Goal: Task Accomplishment & Management: Complete application form

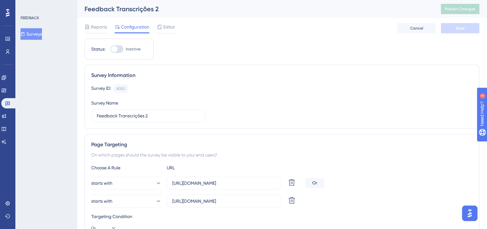
click at [36, 38] on button "Surveys" at bounding box center [31, 34] width 21 height 12
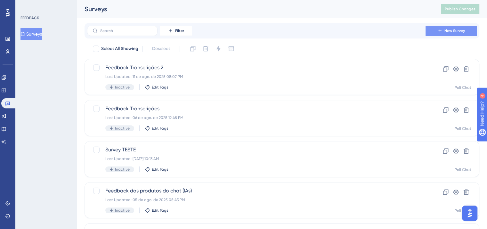
click at [452, 29] on span "New Survey" at bounding box center [455, 30] width 21 height 5
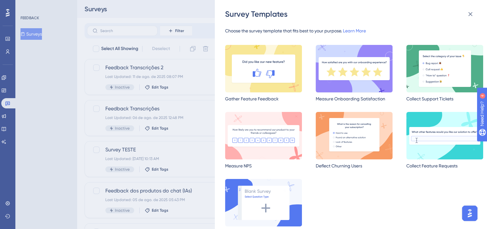
click at [367, 72] on img at bounding box center [354, 68] width 77 height 47
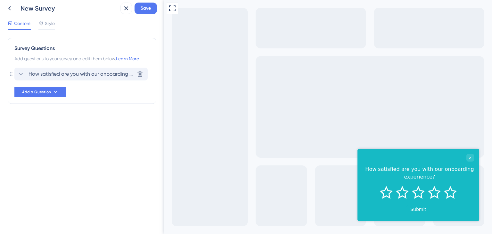
click at [100, 78] on div "How satisfied are you with our onboarding experience? [GEOGRAPHIC_DATA]" at bounding box center [80, 74] width 133 height 13
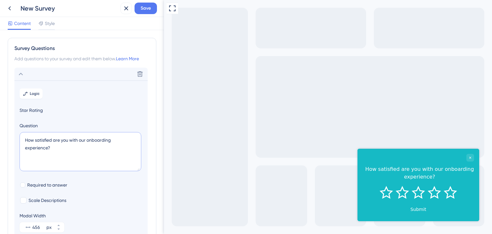
click at [66, 147] on textarea "How satisfied are you with our onboarding experience?" at bounding box center [81, 151] width 122 height 39
paste textarea "Queremos deixar a Sugestão de Respostas cada vez mais útil para o seu dia a dia…"
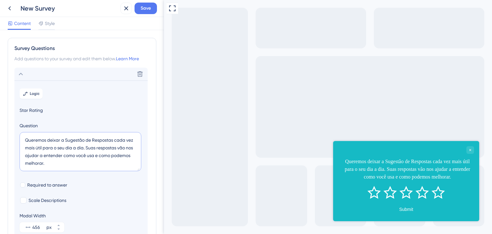
click at [66, 140] on textarea "Queremos deixar a Sugestão de Respostas cada vez mais útil para o seu dia a dia…" at bounding box center [81, 151] width 122 height 39
click at [114, 139] on textarea "Queremos deixar a "Sugestão de Respostas cada vez mais útil para o seu dia a di…" at bounding box center [81, 151] width 122 height 39
click at [115, 139] on textarea "Queremos deixar a "Sugestão de Respostas cada vez mais útil para o seu dia a di…" at bounding box center [81, 151] width 122 height 39
click at [64, 139] on textarea "Queremos deixar a "Sugestão de Respostas" cada vez mais útil para o seu dia a d…" at bounding box center [81, 151] width 122 height 39
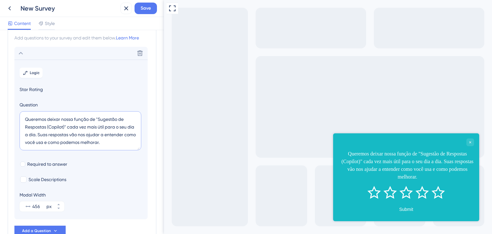
scroll to position [32, 0]
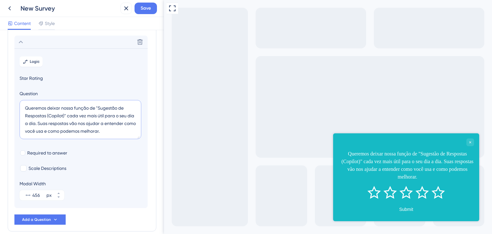
type textarea "Queremos deixar nossa função de "Sugestão de Respostas (Copilot)" cada vez mais…"
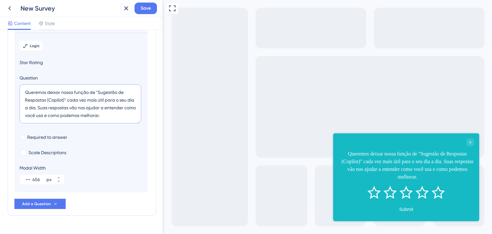
scroll to position [62, 0]
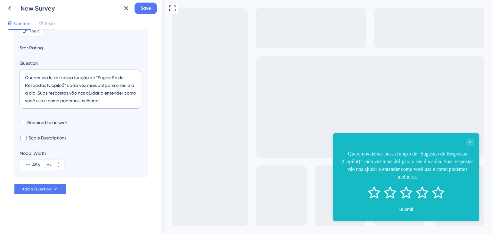
click at [55, 137] on span "Scale Descriptions" at bounding box center [48, 138] width 38 height 8
checkbox input "true"
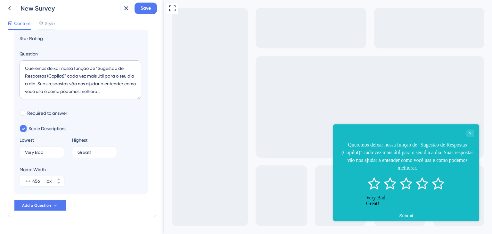
scroll to position [56, 0]
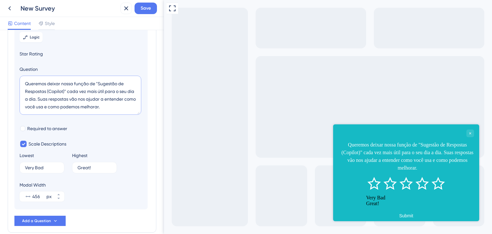
click at [124, 106] on textarea "Queremos deixar nossa função de "Sugestão de Respostas (Copilot)" cada vez mais…" at bounding box center [81, 95] width 122 height 39
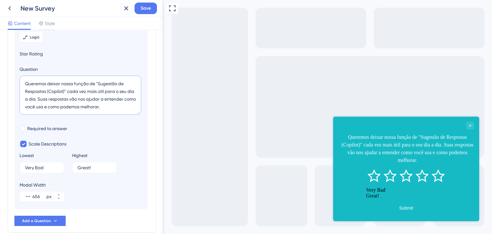
paste textarea "Avaliação Geral da Funcionalidade 2.1. Como você avalia a sua experiência geral…"
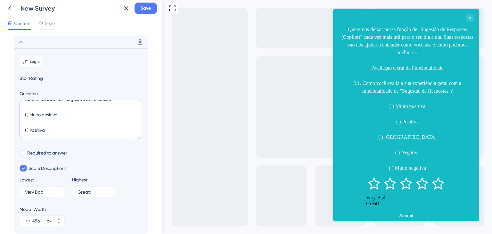
scroll to position [54, 0]
drag, startPoint x: 33, startPoint y: 116, endPoint x: 21, endPoint y: 111, distance: 13.0
click at [21, 111] on textarea "Queremos deixar nossa função de "Sugestão de Respostas (Copilot)" cada vez mais…" at bounding box center [81, 119] width 122 height 39
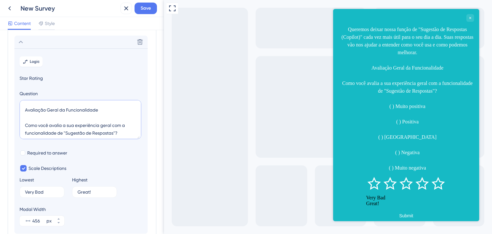
scroll to position [22, 0]
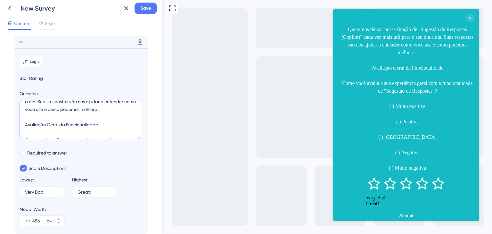
drag, startPoint x: 111, startPoint y: 130, endPoint x: 35, endPoint y: 124, distance: 76.2
click at [35, 124] on textarea "Queremos deixar nossa função de "Sugestão de Respostas (Copilot)" cada vez mais…" at bounding box center [81, 119] width 122 height 39
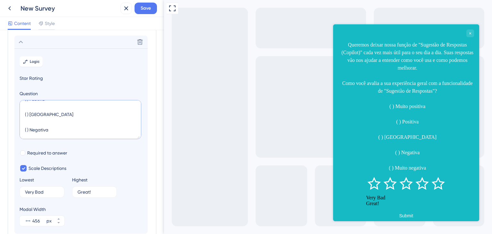
scroll to position [108, 0]
type textarea "Queremos deixar nossa função de "Sugestão de Respostas (Copilot)" cada vez mais…"
click at [46, 191] on input "Very Bad" at bounding box center [39, 192] width 29 height 4
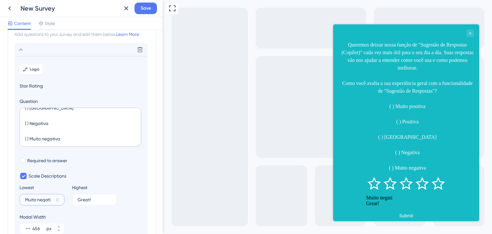
type input "Muito negati"
type input "Muito positi"
click at [41, 199] on input "Muito negati" at bounding box center [39, 199] width 29 height 4
type input "Muito ruim"
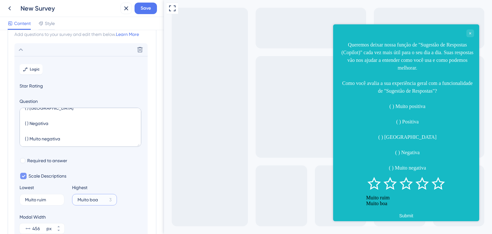
type input "Muito boa"
click at [56, 179] on span "Scale Descriptions" at bounding box center [48, 176] width 38 height 8
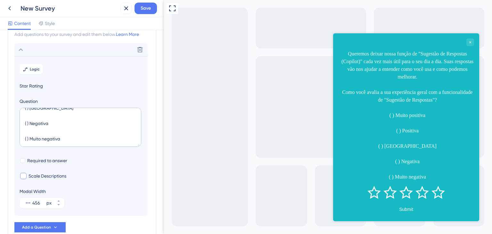
click at [44, 175] on span "Scale Descriptions" at bounding box center [48, 176] width 38 height 8
checkbox input "true"
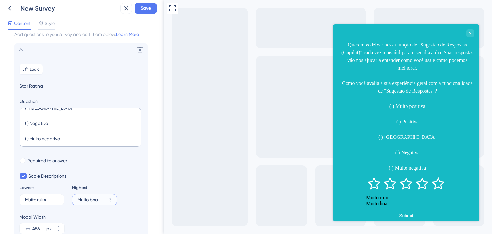
click at [96, 199] on input "Muito boa" at bounding box center [92, 199] width 29 height 4
click at [97, 199] on input "Muito boa" at bounding box center [92, 199] width 29 height 4
click at [94, 197] on input "Excelente" at bounding box center [92, 199] width 29 height 4
click at [94, 196] on label "Excelente 3" at bounding box center [94, 200] width 45 height 12
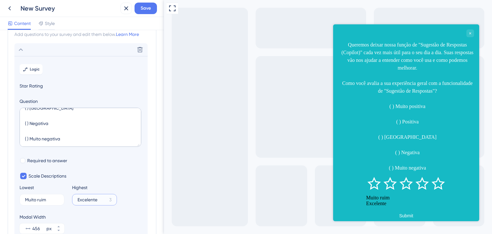
click at [94, 197] on input "Excelente" at bounding box center [92, 199] width 29 height 4
type input "Ótima"
click at [132, 174] on div "Scale Descriptions Lowest Muito ruim 2 Highest Ótima 7" at bounding box center [81, 188] width 123 height 33
drag, startPoint x: 26, startPoint y: 133, endPoint x: 139, endPoint y: 170, distance: 119.2
click at [139, 170] on section "Logic Star Rating Question Queremos deixar nossa função de "Sugestão de Respost…" at bounding box center [80, 148] width 133 height 185
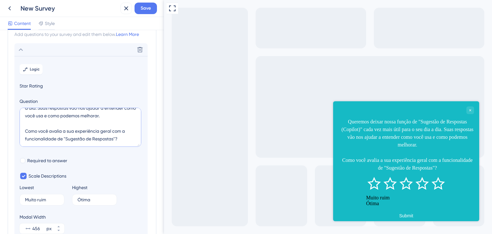
scroll to position [88, 0]
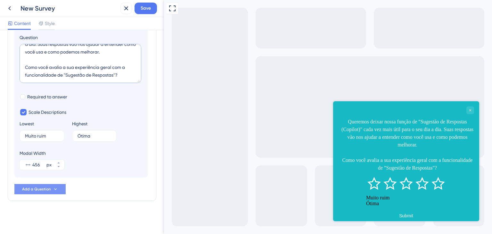
type textarea "Queremos deixar nossa função de "Sugestão de Respostas (Copilot)" cada vez mais…"
click at [35, 187] on span "Add a Question" at bounding box center [36, 189] width 29 height 5
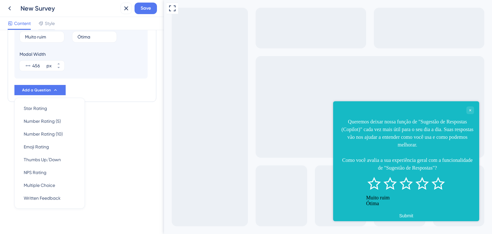
click at [121, 137] on div "Survey Questions Add questions to your survey and edit them below. Learn More D…" at bounding box center [82, 132] width 164 height 204
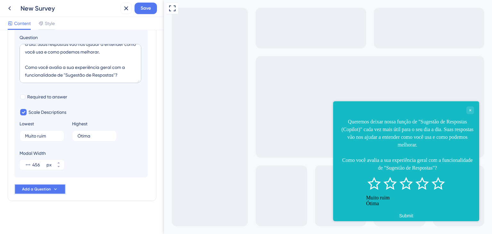
click at [53, 189] on icon at bounding box center [55, 189] width 5 height 5
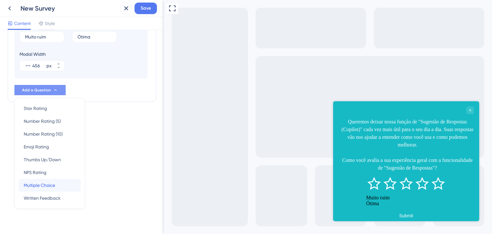
click at [61, 185] on div "Multiple Choice Multiple Choice" at bounding box center [50, 185] width 52 height 13
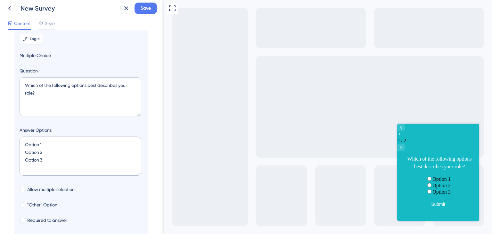
scroll to position [55, 0]
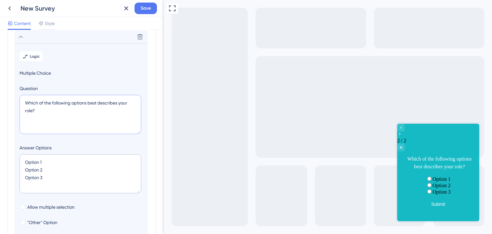
click at [71, 120] on textarea "Which of the following options best describes your role?" at bounding box center [81, 114] width 122 height 39
paste textarea "A "Sugestão de Respostas" atendeu às suas expectativas? ( ) Sim, superou minhas…"
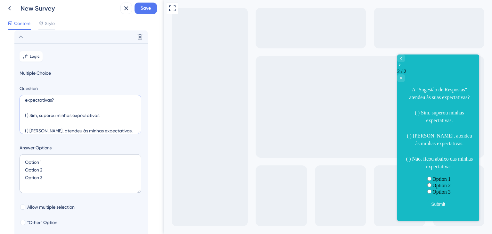
scroll to position [14, 0]
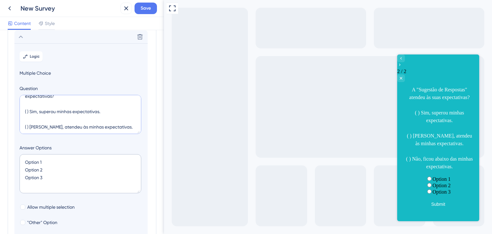
drag, startPoint x: 104, startPoint y: 126, endPoint x: 29, endPoint y: 112, distance: 75.9
click at [29, 112] on textarea "A "Sugestão de Respostas" atendeu às suas expectativas? ( ) Sim, superou minhas…" at bounding box center [81, 114] width 122 height 39
drag, startPoint x: 188, startPoint y: 111, endPoint x: 179, endPoint y: 161, distance: 51.1
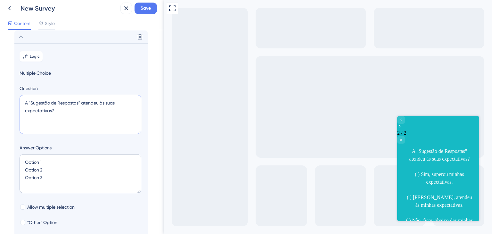
scroll to position [0, 0]
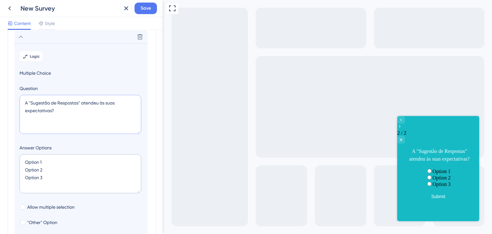
type textarea "A "Sugestão de Respostas" atendeu às suas expectativas?"
drag, startPoint x: 58, startPoint y: 177, endPoint x: 23, endPoint y: 159, distance: 39.3
click at [23, 159] on textarea "Option 1 Option 2 Option 3" at bounding box center [81, 173] width 122 height 39
paste textarea "( ) Sim, superou minhas expectativas. ( ) [PERSON_NAME], atendeu às minhas expe…"
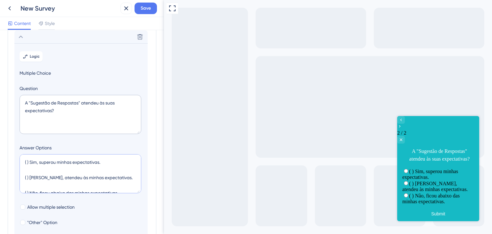
type textarea "( ) Sim, superou minhas expectativas. ( ) [PERSON_NAME], atendeu às minhas expe…"
click at [56, 112] on textarea "A "Sugestão de Respostas" atendeu às suas expectativas?" at bounding box center [81, 114] width 122 height 39
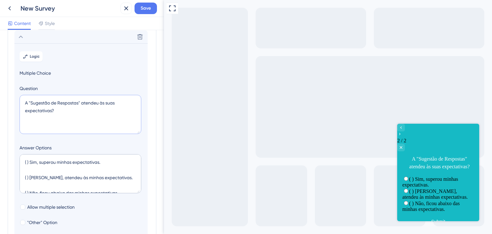
type textarea "A "Sugestão de Respostas" atendeu às suas expectativas?"
drag, startPoint x: 30, startPoint y: 162, endPoint x: 22, endPoint y: 162, distance: 8.3
click at [22, 162] on textarea "( ) Sim, superou minhas expectativas. ( ) [PERSON_NAME], atendeu às minhas expe…" at bounding box center [81, 173] width 122 height 39
drag, startPoint x: 30, startPoint y: 176, endPoint x: 23, endPoint y: 176, distance: 7.1
click at [23, 176] on textarea "Sim, superou minhas expectativas. ( ) [PERSON_NAME], atendeu às minhas expectat…" at bounding box center [81, 173] width 122 height 39
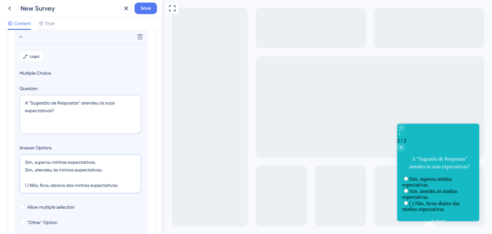
drag, startPoint x: 29, startPoint y: 184, endPoint x: 21, endPoint y: 176, distance: 11.6
click at [21, 176] on textarea "Sim, superou minhas expectativas. Sim, atendeu às minhas expectativas. ( ) Não,…" at bounding box center [81, 173] width 122 height 39
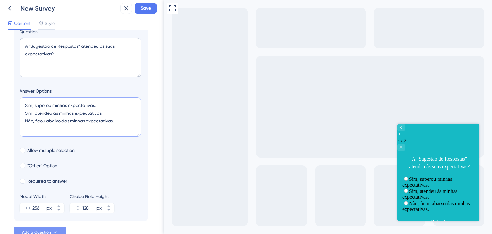
scroll to position [119, 0]
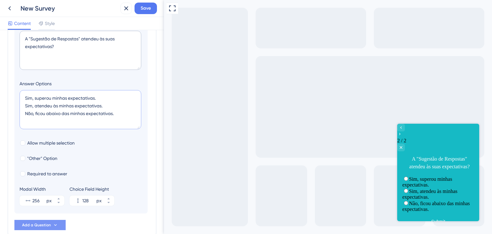
type textarea "Sim, superou minhas expectativas. Sim, atendeu às minhas expectativas. Não, fic…"
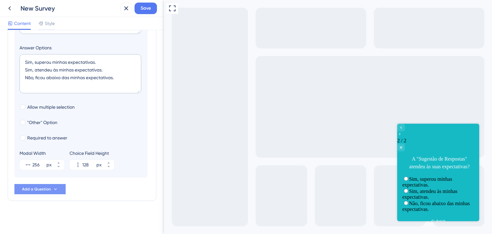
click at [55, 190] on icon at bounding box center [55, 189] width 5 height 5
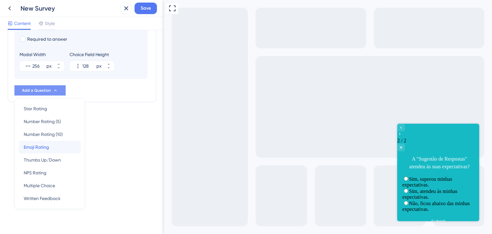
click at [55, 145] on div "Emoji Rating Emoji Rating" at bounding box center [50, 147] width 52 height 13
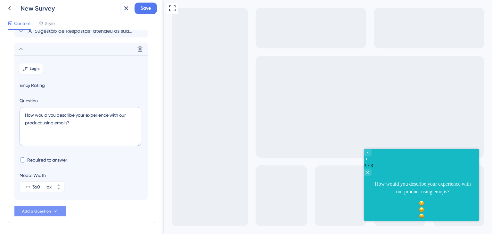
scroll to position [64, 0]
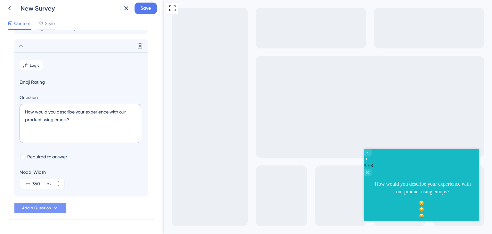
click at [81, 125] on textarea "How would you describe your experience with our product using emojis?" at bounding box center [81, 123] width 122 height 39
paste textarea "Em uma escala de 1 a 5, sendo 1 "Nada útil" e 5 "Extremamente útil", quão útil …"
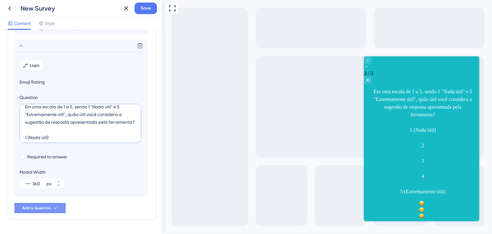
scroll to position [0, 0]
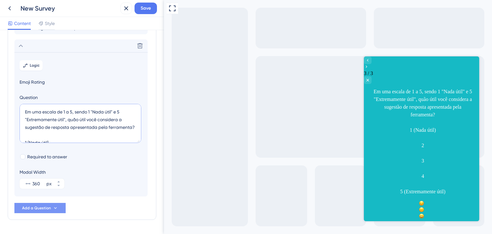
type textarea "Em uma escala de 1 a 5, sendo 1 "Nada útil" e 5 "Extremamente útil", quão útil …"
click at [40, 83] on span "Emoji Rating" at bounding box center [81, 82] width 123 height 8
click at [41, 81] on span "Emoji Rating" at bounding box center [81, 82] width 123 height 8
click at [138, 46] on icon at bounding box center [140, 46] width 6 height 6
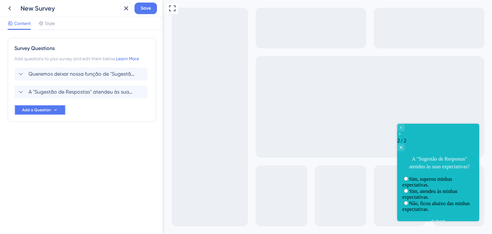
click at [35, 109] on span "Add a Question" at bounding box center [36, 109] width 29 height 5
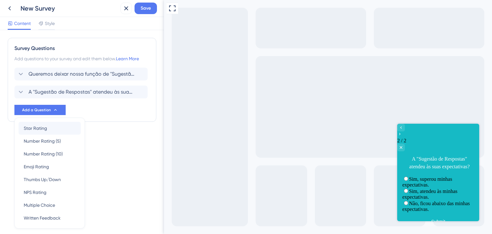
scroll to position [20, 0]
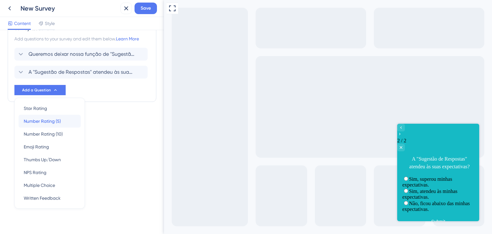
click at [49, 121] on span "Number Rating (5)" at bounding box center [42, 121] width 37 height 8
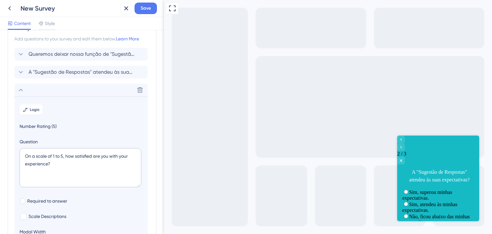
scroll to position [73, 0]
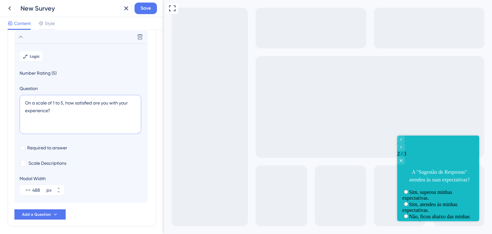
click at [61, 117] on textarea "On a scale of 1 to 5, how satisfied are you with your experience?" at bounding box center [81, 114] width 122 height 39
paste textarea "Em uma escala de 1 a 5, sendo 1 "Nada útil" e 5 "Extremamente útil", quão útil …"
type textarea "Em uma escala de 1 a 5, sendo 1 "Nada útil" e 5 "Extremamente útil", quão útil …"
click at [46, 161] on span "Scale Descriptions" at bounding box center [48, 163] width 38 height 8
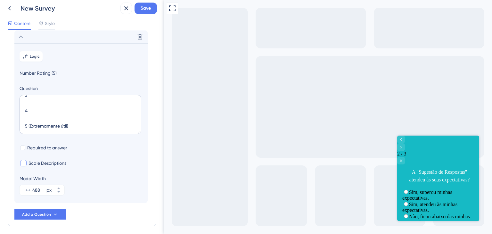
checkbox input "true"
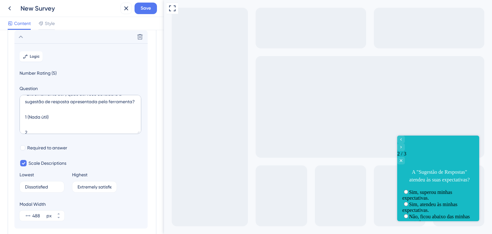
scroll to position [32, 0]
click at [42, 189] on label "Dissatisfied 8" at bounding box center [42, 187] width 45 height 12
click at [42, 189] on input "Dissatisfied" at bounding box center [39, 187] width 29 height 4
type input "Nada útil"
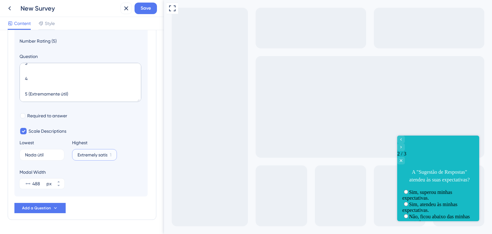
scroll to position [77, 0]
drag, startPoint x: 67, startPoint y: 94, endPoint x: 30, endPoint y: 93, distance: 36.5
click at [30, 93] on textarea "Em uma escala de 1 a 5, sendo 1 "Nada útil" e 5 "Extremamente útil", quão útil …" at bounding box center [81, 82] width 122 height 39
click at [96, 153] on input "Extremely satisfied" at bounding box center [93, 155] width 30 height 4
paste input "amente útil"
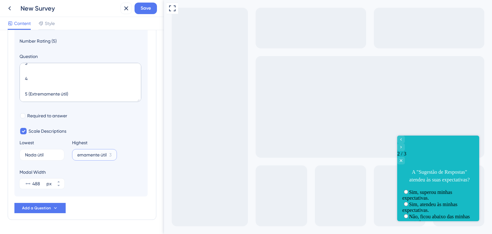
scroll to position [41, 0]
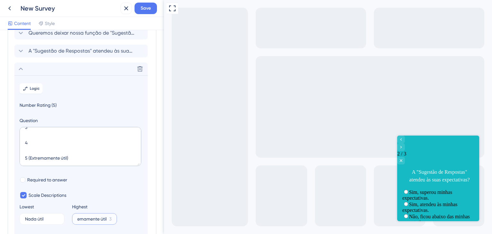
type input "Extremamente útil"
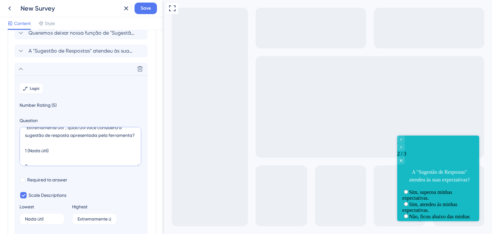
scroll to position [35, 0]
drag, startPoint x: 82, startPoint y: 161, endPoint x: 23, endPoint y: 133, distance: 65.4
click at [23, 133] on textarea "Em uma escala de 1 a 5, sendo 1 "Nada útil" e 5 "Extremamente útil", quão útil …" at bounding box center [81, 146] width 122 height 39
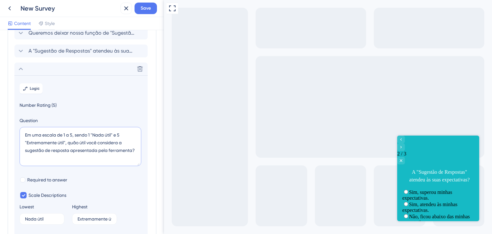
scroll to position [0, 0]
click at [126, 154] on textarea "Em uma escala de 1 a 5, sendo 1 "Nada útil" e 5 "Extremamente útil", quão útil …" at bounding box center [81, 146] width 122 height 39
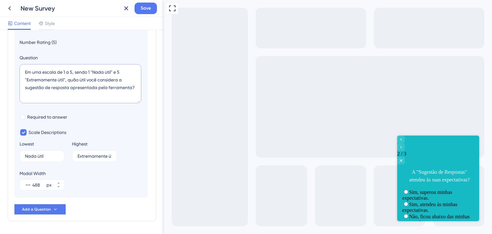
scroll to position [105, 0]
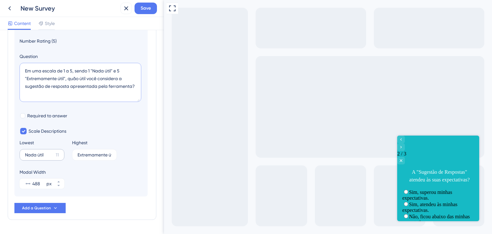
type textarea "Em uma escala de 1 a 5, sendo 1 "Nada útil" e 5 "Extremamente útil", quão útil …"
click at [48, 153] on input "Nada útil" at bounding box center [39, 155] width 28 height 4
click at [49, 207] on span "Add a Question" at bounding box center [36, 207] width 29 height 5
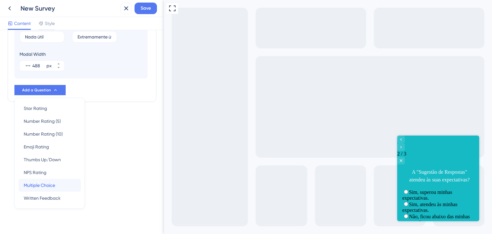
click at [51, 185] on span "Multiple Choice" at bounding box center [39, 185] width 31 height 8
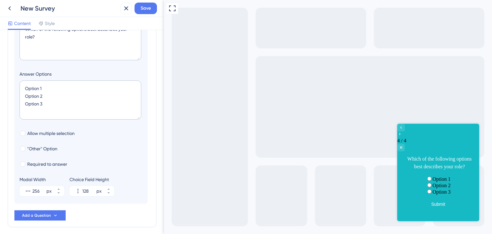
scroll to position [91, 0]
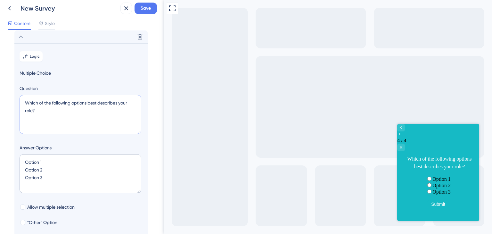
click at [77, 117] on textarea "Which of the following options best describes your role?" at bounding box center [81, 114] width 122 height 39
paste textarea "A sugestão de resposta (ex: "Disponha! Gostou dos nossos produtos?...") é clara…"
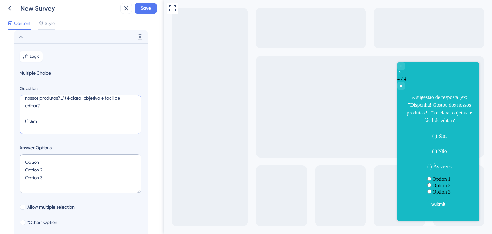
scroll to position [0, 0]
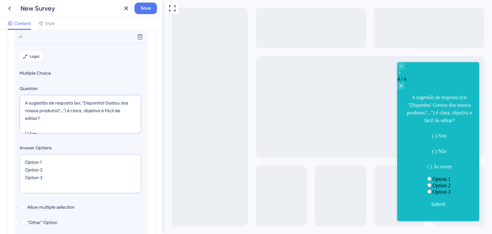
drag, startPoint x: 50, startPoint y: 129, endPoint x: 19, endPoint y: 123, distance: 31.7
click at [19, 123] on section "Logic Multiple Choice Question A sugestão de resposta (ex: "Disponha! Gostou do…" at bounding box center [80, 160] width 133 height 234
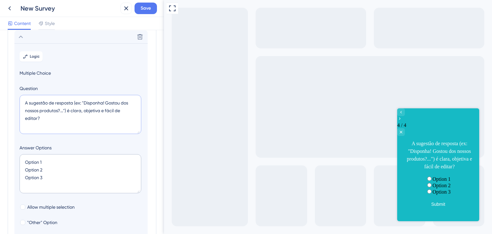
type textarea "A sugestão de resposta (ex: "Disponha! Gostou dos nossos produtos?...") é clara…"
drag, startPoint x: 59, startPoint y: 182, endPoint x: 9, endPoint y: 137, distance: 67.2
click at [9, 137] on div "Survey Questions Add questions to your survey and edit them below. Learn More Q…" at bounding box center [82, 124] width 149 height 354
paste textarea "( ) Sim ( ) Não ( ) Às vezes"
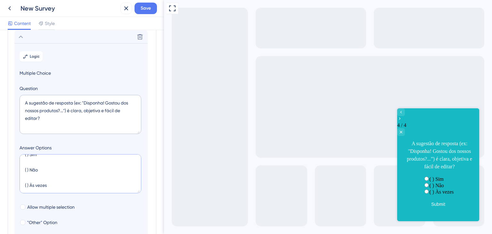
drag, startPoint x: 29, startPoint y: 189, endPoint x: 28, endPoint y: 181, distance: 7.5
click at [28, 181] on textarea "( ) Sim ( ) Não ( ) Às vezes" at bounding box center [81, 173] width 122 height 39
drag, startPoint x: 29, startPoint y: 177, endPoint x: 27, endPoint y: 167, distance: 10.5
click at [27, 167] on textarea "( ) Sim ( ) Não Às vezes" at bounding box center [81, 173] width 122 height 39
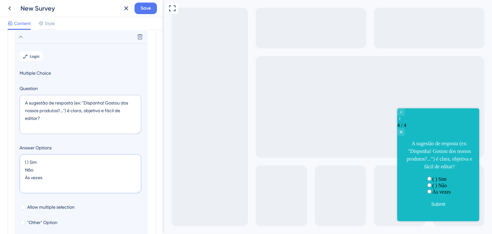
scroll to position [0, 0]
drag, startPoint x: 29, startPoint y: 168, endPoint x: 17, endPoint y: 139, distance: 31.7
click at [17, 139] on section "Logic Multiple Choice Question A sugestão de resposta (ex: "Disponha! Gostou do…" at bounding box center [80, 160] width 133 height 234
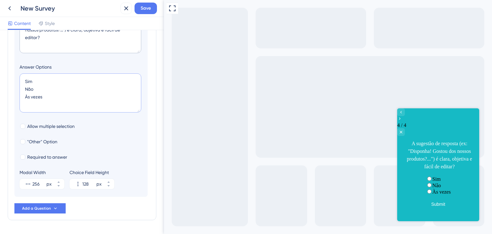
scroll to position [187, 0]
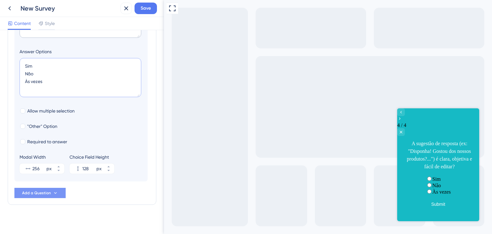
type textarea "Sim Não Às vezes"
click at [51, 191] on button "Add a Question" at bounding box center [39, 193] width 51 height 10
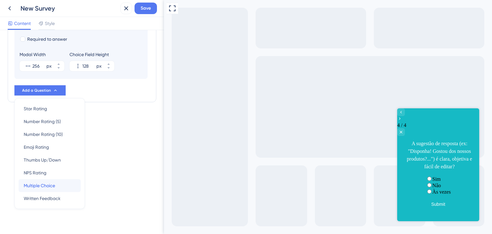
click at [54, 184] on span "Multiple Choice" at bounding box center [39, 186] width 31 height 8
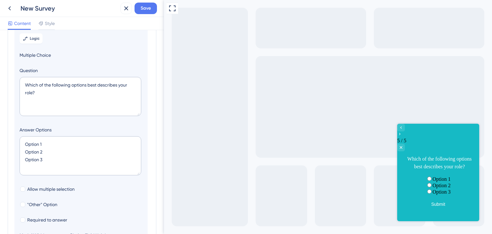
scroll to position [109, 0]
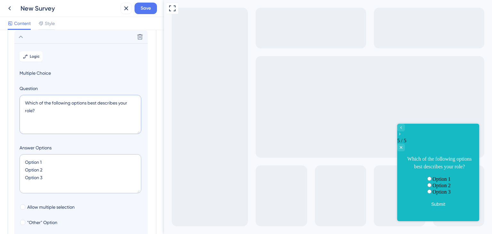
drag, startPoint x: 45, startPoint y: 114, endPoint x: 21, endPoint y: 92, distance: 32.7
click at [21, 92] on div "Question Which of the following options best describes your role?" at bounding box center [81, 111] width 123 height 52
paste textarea "O tempo de carregamento da sugestão é rápido o suficient"
type textarea "O tempo de carregamento da sugestão é rápido o suficiente?"
drag, startPoint x: 54, startPoint y: 179, endPoint x: 5, endPoint y: 153, distance: 55.7
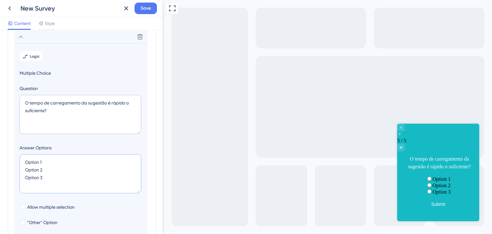
click at [5, 153] on div "Survey Questions Add questions to your survey and edit them below. Learn More Q…" at bounding box center [82, 132] width 164 height 204
paste textarea "( ) Sim, é instantâneo. ( ) Sim, é rápido. ( ) Não, é um pouco lento. ( ) Não, …"
type textarea "( ) Sim, é instantâneo. ( ) Sim, é rápido. ( ) Não, é um pouco lento. ( ) Não, …"
type input "172"
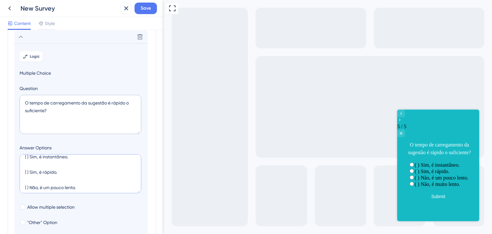
scroll to position [0, 0]
drag, startPoint x: 29, startPoint y: 162, endPoint x: 16, endPoint y: 154, distance: 15.3
click at [16, 154] on section "Logic Multiple Choice Question O tempo de carregamento da sugestão é rápido o s…" at bounding box center [80, 160] width 133 height 234
drag, startPoint x: 29, startPoint y: 177, endPoint x: 23, endPoint y: 170, distance: 9.1
click at [23, 170] on textarea "Sim, é instantâneo. ( ) Sim, é rápido. ( ) Não, é um pouco lento. ( ) Não, é mu…" at bounding box center [81, 173] width 122 height 39
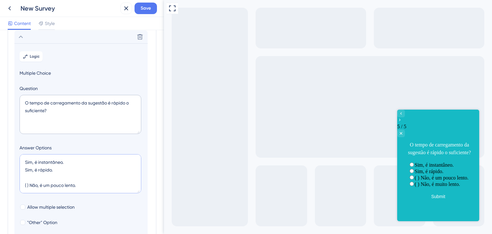
drag, startPoint x: 29, startPoint y: 185, endPoint x: 21, endPoint y: 175, distance: 13.4
click at [21, 175] on textarea "Sim, é instantâneo. Sim, é rápido. ( ) Não, é um pouco lento. ( ) Não, é muito …" at bounding box center [81, 173] width 122 height 39
drag, startPoint x: 29, startPoint y: 190, endPoint x: 23, endPoint y: 180, distance: 12.3
click at [23, 180] on textarea "Sim, é instantâneo. Sim, é rápido. Não, é um pouco lento. ( ) Não, é muito lent…" at bounding box center [81, 173] width 122 height 39
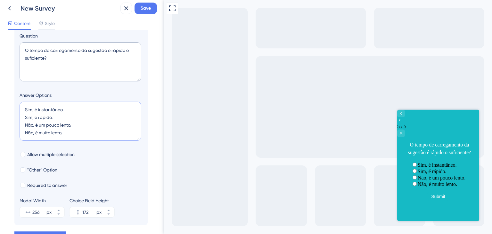
scroll to position [173, 0]
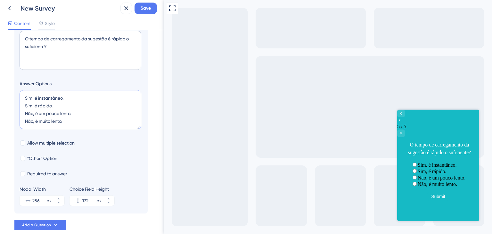
type textarea "Sim, é instantâneo. Sim, é rápido. Não, é um pouco lento. Não, é muito lento."
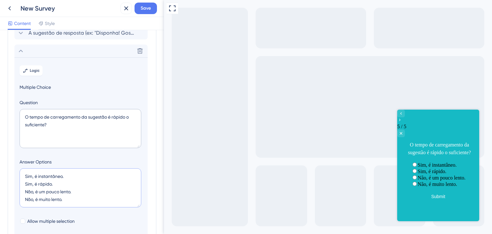
scroll to position [0, 0]
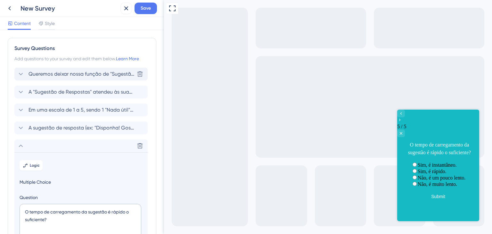
click at [87, 74] on span "Queremos deixar nossa função de "Sugestão de Respostas (Copilot)" cada vez mais…" at bounding box center [82, 74] width 106 height 8
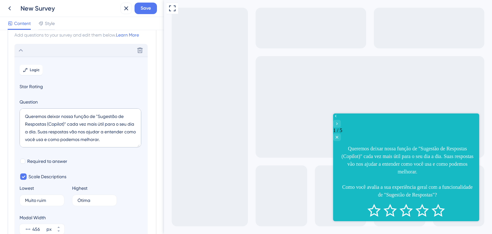
scroll to position [37, 0]
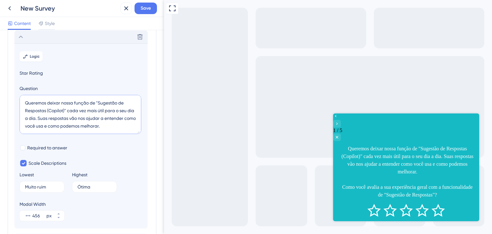
click at [24, 110] on textarea "Queremos deixar nossa função de "Sugestão de Respostas (Copilot)" cada vez mais…" at bounding box center [81, 114] width 122 height 39
click at [46, 117] on textarea "Queremos deixar nossa função de "Sugestão de respostas (Copilot)" cada vez mais…" at bounding box center [81, 114] width 122 height 39
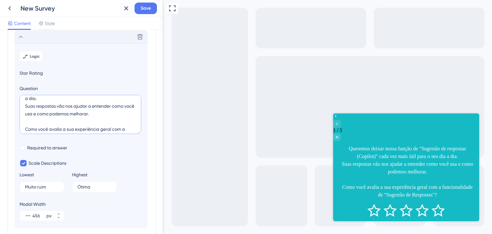
scroll to position [31, 0]
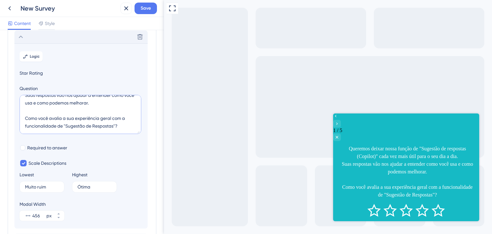
drag, startPoint x: 64, startPoint y: 125, endPoint x: 115, endPoint y: 125, distance: 51.6
click at [115, 125] on textarea "Queremos deixar nossa função de "Sugestão de respostas (Copilot)" cada vez mais…" at bounding box center [81, 114] width 122 height 39
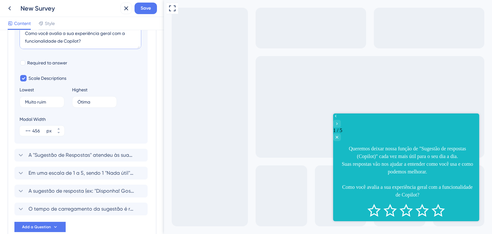
scroll to position [133, 0]
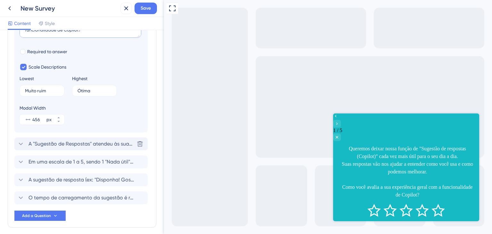
type textarea "Queremos deixar nossa função de "Sugestão de respostas (Copilot)" cada vez mais…"
click at [80, 144] on span "A "Sugestão de Respostas" atendeu às suas expectativas?" at bounding box center [82, 144] width 106 height 8
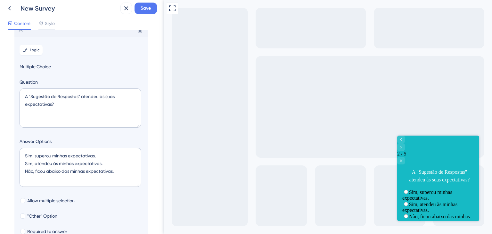
scroll to position [55, 0]
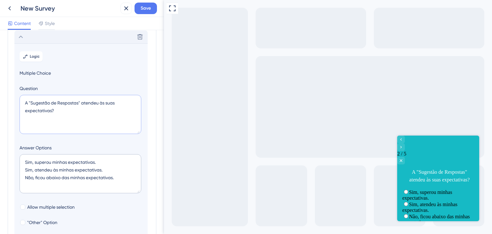
drag, startPoint x: 60, startPoint y: 108, endPoint x: 18, endPoint y: 97, distance: 43.5
click at [18, 97] on section "Logic Multiple Choice Question A "Sugestão de Respostas" atendeu às suas expect…" at bounding box center [80, 160] width 133 height 234
paste textarea "s respostas sugeridas ajudam você a economizar tempo e agilizar o atendimento"
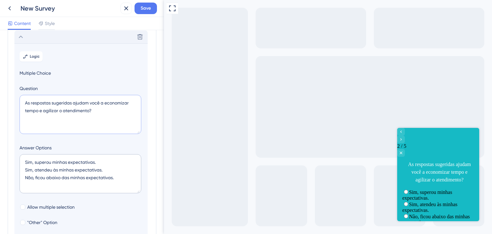
type textarea "As respostas sugeridas ajudam você a economizar tempo e agilizar o atendimento?"
drag, startPoint x: 120, startPoint y: 179, endPoint x: 21, endPoint y: 163, distance: 100.2
click at [21, 163] on textarea "Sim, superou minhas expectativas. Sim, atendeu às minhas expectativas. Não, fic…" at bounding box center [81, 173] width 122 height 39
paste textarea "Discordo totalmente Discordo parcialmente Neutro Concordo parcialmente Concordo…"
type textarea "Discordo totalmente Discordo parcialmente Neutro Concordo parcialmente Concordo…"
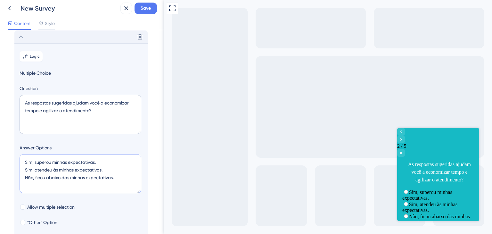
type input "216"
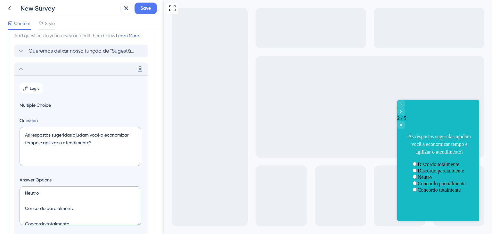
scroll to position [0, 0]
click at [25, 210] on textarea "Discordo totalmente Discordo parcialmente Neutro Concordo parcialmente Concordo…" at bounding box center [81, 205] width 122 height 39
click at [24, 216] on textarea "Discordo totalmente Discordo parcialmente Neutro Concordo parcialmente Concordo…" at bounding box center [81, 205] width 122 height 39
click at [25, 203] on textarea "Discordo totalmente Discordo parcialmente Neutro Concordo parcialmente Concordo…" at bounding box center [81, 205] width 122 height 39
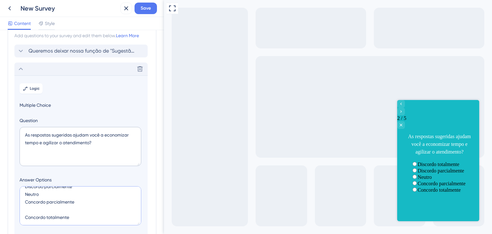
scroll to position [15, 0]
click at [25, 218] on textarea "Discordo totalmente Discordo parcialmente Neutro Concordo parcialmente Concordo…" at bounding box center [81, 205] width 122 height 39
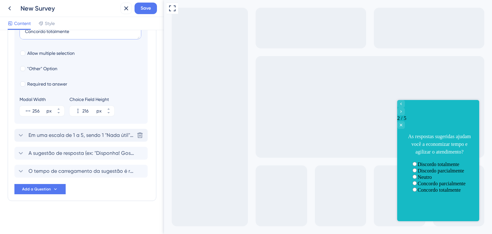
type textarea "Discordo totalmente Discordo parcialmente Neutro Concordo parcialmente Concordo…"
click at [111, 136] on span "Em uma escala de 1 a 5, sendo 1 "Nada útil" e 5 "Extremamente útil", quão útil …" at bounding box center [82, 135] width 106 height 8
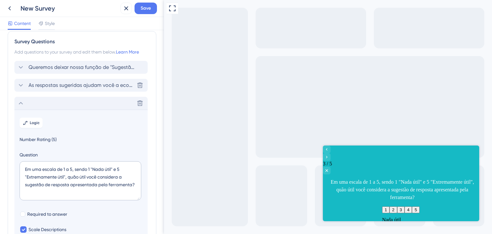
scroll to position [0, 0]
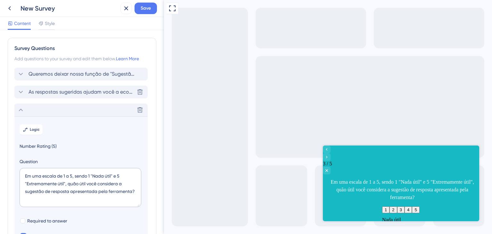
click at [105, 93] on span "As respostas sugeridas ajudam você a economizar tempo e agilizar o atendimento?" at bounding box center [82, 92] width 106 height 8
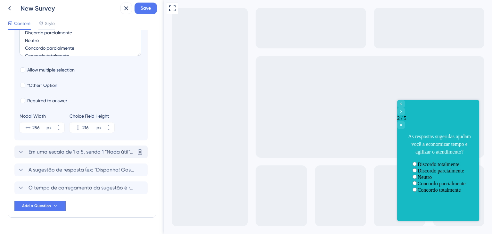
click at [120, 149] on span "Em uma escala de 1 a 5, sendo 1 "Nada útil" e 5 "Extremamente útil", quão útil …" at bounding box center [82, 152] width 106 height 8
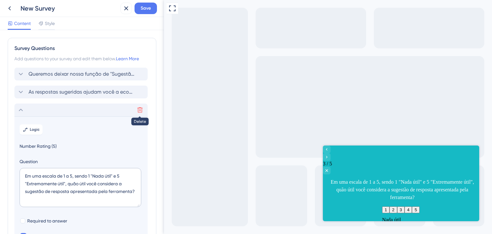
click at [140, 112] on icon at bounding box center [139, 109] width 5 height 5
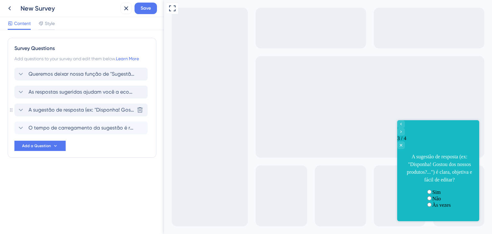
click at [77, 114] on div "A sugestão de resposta (ex: "Disponha! Gostou dos nossos produtos?...") é clara…" at bounding box center [80, 110] width 133 height 13
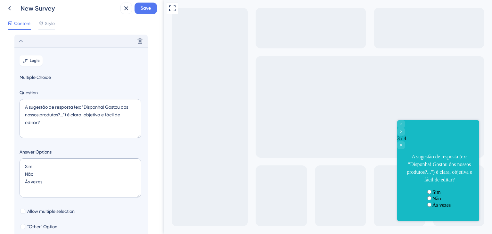
scroll to position [73, 0]
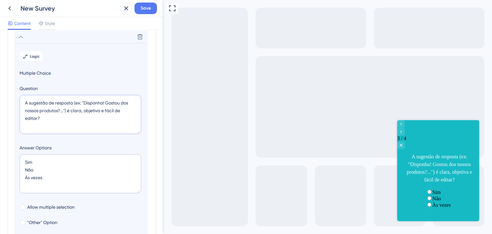
drag, startPoint x: 74, startPoint y: 102, endPoint x: 66, endPoint y: 111, distance: 12.1
click at [66, 111] on textarea "A sugestão de resposta (ex: "Disponha! Gostou dos nossos produtos?...") é clara…" at bounding box center [81, 114] width 122 height 39
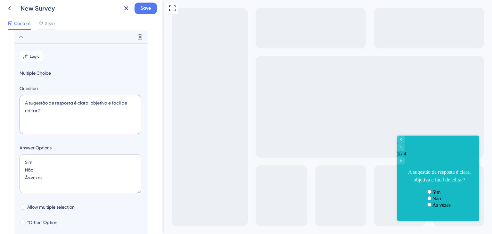
type textarea "A sugestão de resposta é clara, objetiva e fácil de editar?"
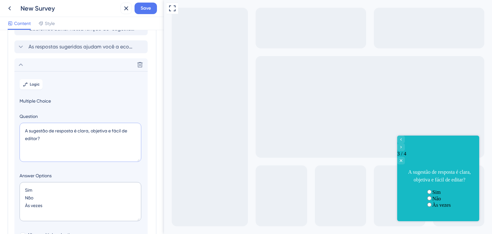
scroll to position [9, 0]
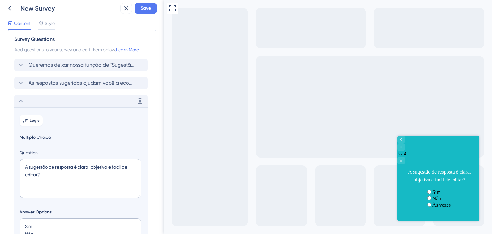
click at [23, 102] on icon at bounding box center [21, 101] width 8 height 8
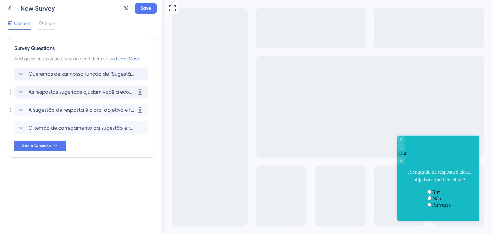
click at [61, 96] on div "As respostas sugeridas ajudam você a economizar tempo e agilizar o atendimento?…" at bounding box center [80, 92] width 133 height 13
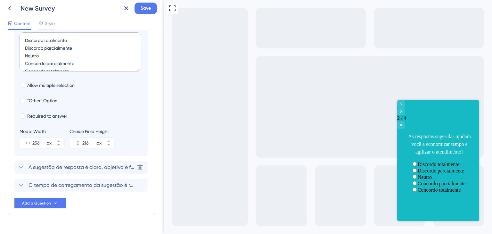
scroll to position [191, 0]
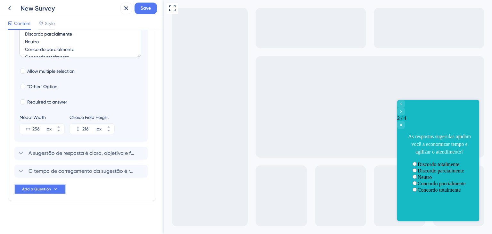
click at [46, 191] on span "Add a Question" at bounding box center [36, 189] width 29 height 5
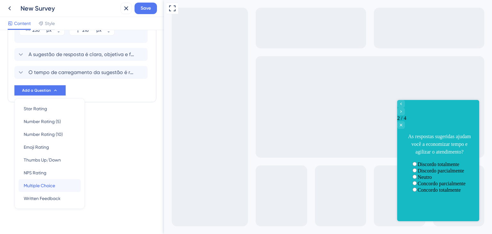
click at [53, 185] on span "Multiple Choice" at bounding box center [39, 186] width 31 height 8
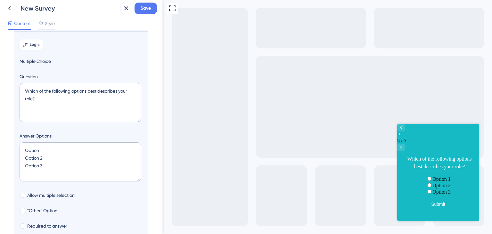
scroll to position [109, 0]
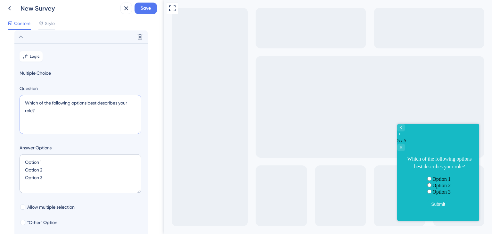
click at [62, 113] on textarea "Which of the following options best describes your role?" at bounding box center [81, 114] width 122 height 39
paste textarea "Quando recebe uma sugestão de resposta, você normalmente:"
type textarea "Quando recebe uma sugestão de resposta, você normalmente:"
click at [48, 177] on textarea "Option 1 Option 2 Option 3" at bounding box center [81, 173] width 122 height 39
paste textarea "Envia como está Edita pequenas partes antes de enviar Reescreve quase tudo Não …"
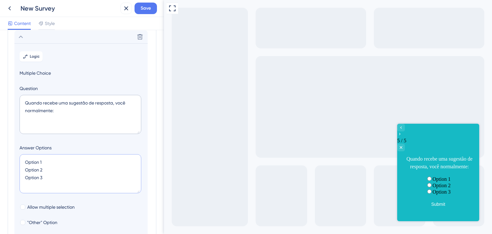
type textarea "Envia como está Edita pequenas partes antes de enviar Reescreve quase tudo Não …"
type input "172"
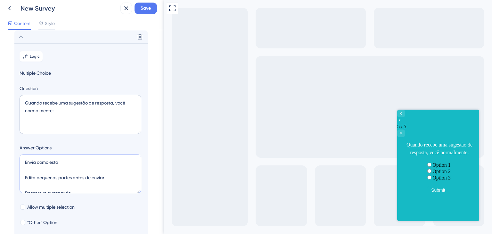
scroll to position [18, 0]
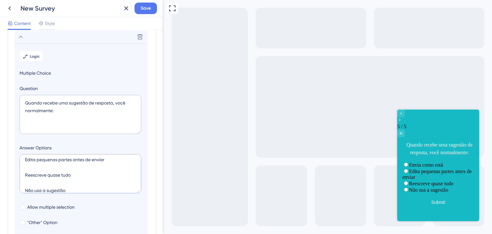
click at [25, 189] on textarea "Envia como está Edita pequenas partes antes de enviar Reescreve quase tudo Não …" at bounding box center [81, 173] width 122 height 39
click at [25, 178] on textarea "Envia como está Edita pequenas partes antes de enviar [PERSON_NAME] quase tudo …" at bounding box center [81, 173] width 122 height 39
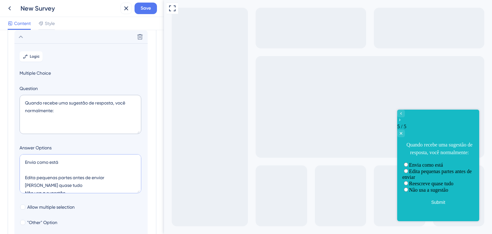
click at [25, 174] on textarea "Envia como está Edita pequenas partes antes de enviar [PERSON_NAME] quase tudo …" at bounding box center [81, 173] width 122 height 39
click at [25, 161] on textarea "Envia como está Edita pequenas partes antes de enviar [PERSON_NAME] quase tudo …" at bounding box center [81, 173] width 122 height 39
type textarea "Envia como está Edita pequenas partes antes de enviar [PERSON_NAME] quase tudo …"
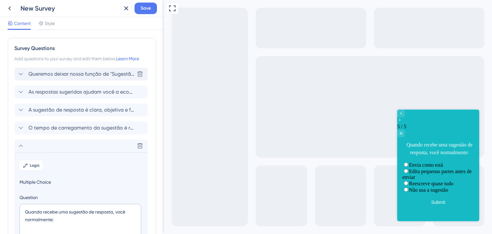
click at [99, 72] on span "Queremos deixar nossa função de "Sugestão de respostas (Copilot)" cada vez mais…" at bounding box center [82, 74] width 106 height 8
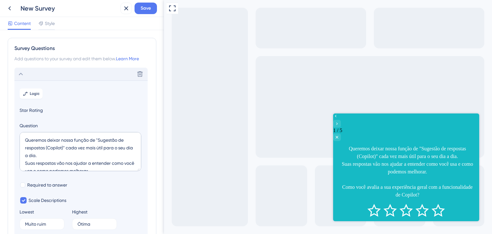
click at [78, 73] on div "Delete" at bounding box center [80, 74] width 133 height 13
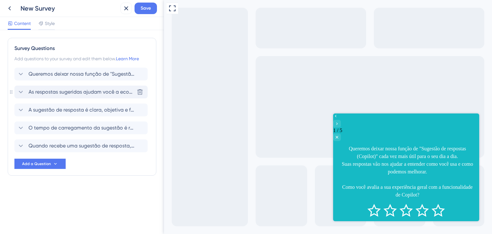
click at [83, 96] on div "As respostas sugeridas ajudam você a economizar tempo e agilizar o atendimento?…" at bounding box center [80, 92] width 133 height 13
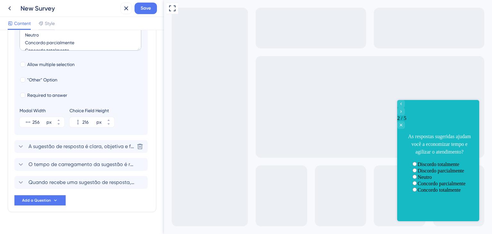
scroll to position [209, 0]
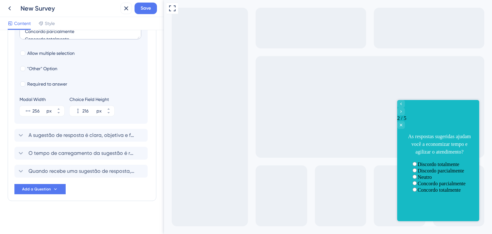
click at [53, 195] on div "Survey Questions Add questions to your survey and edit them below. Learn More Q…" at bounding box center [82, 15] width 149 height 372
click at [53, 191] on icon at bounding box center [55, 189] width 5 height 5
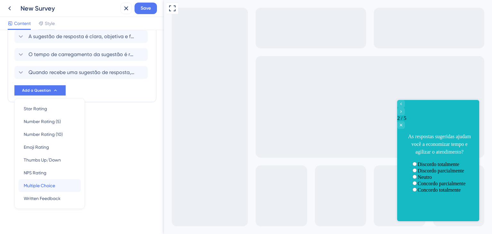
click at [47, 183] on span "Multiple Choice" at bounding box center [39, 186] width 31 height 8
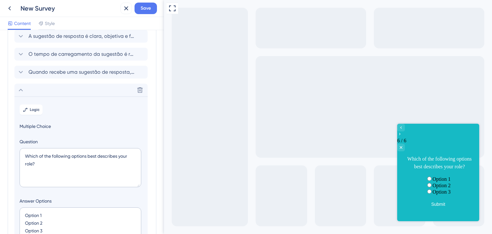
scroll to position [127, 0]
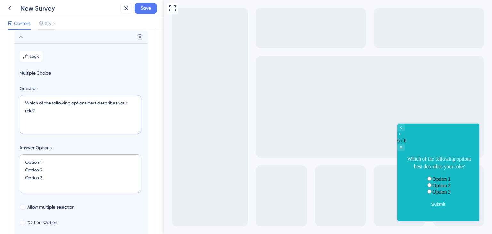
drag, startPoint x: 32, startPoint y: 105, endPoint x: 15, endPoint y: 93, distance: 20.9
click at [15, 93] on section "Logic Multiple Choice Question Which of the following options best describes yo…" at bounding box center [80, 160] width 133 height 234
paste textarea "Com que frequência você utiliza a funcionalidade de Sugestão de respostas"
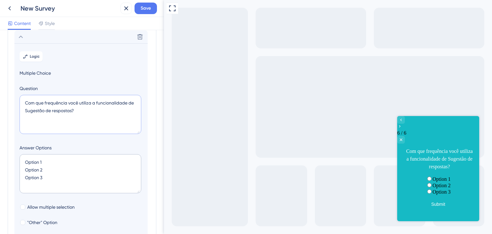
type textarea "Com que frequência você utiliza a funcionalidade de Sugestão de respostas?"
drag, startPoint x: 52, startPoint y: 175, endPoint x: 22, endPoint y: 160, distance: 34.0
click at [22, 160] on textarea "Option 1 Option 2 Option 3" at bounding box center [81, 173] width 122 height 39
paste textarea "Nunca Raramente Às vezes Frequentemente Sempre"
type textarea "Nunca Raramente Às vezes Frequentemente Sempre"
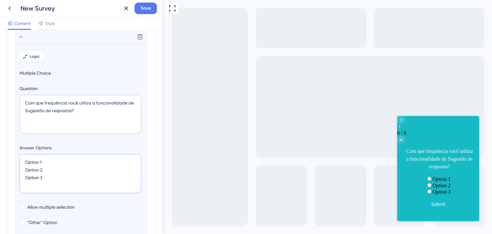
type input "216"
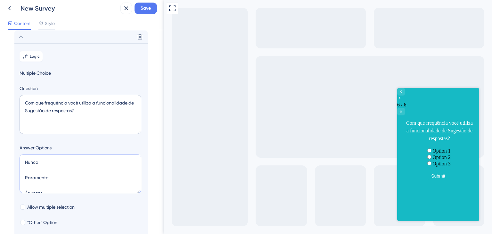
scroll to position [33, 0]
drag, startPoint x: 26, startPoint y: 189, endPoint x: 25, endPoint y: 182, distance: 7.1
click at [25, 182] on textarea "Nunca Raramente Às vezes Frequentemente Sempre" at bounding box center [81, 173] width 122 height 39
drag, startPoint x: 24, startPoint y: 175, endPoint x: 24, endPoint y: 170, distance: 4.8
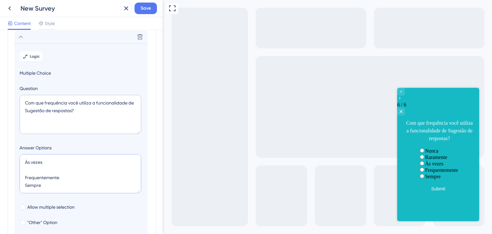
click at [24, 170] on textarea "Nunca Raramente Às vezes Frequentemente Sempre" at bounding box center [81, 173] width 122 height 39
drag, startPoint x: 24, startPoint y: 167, endPoint x: 23, endPoint y: 158, distance: 9.0
click at [23, 158] on textarea "Nunca Raramente Às vezes Frequentemente Sempre" at bounding box center [81, 173] width 122 height 39
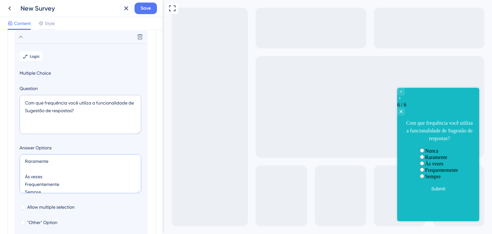
click at [24, 170] on textarea "Nunca Raramente Às vezes Frequentemente Sempre" at bounding box center [81, 173] width 122 height 39
drag, startPoint x: 25, startPoint y: 175, endPoint x: 23, endPoint y: 168, distance: 7.0
click at [23, 168] on textarea "Nunca Raramente Às vezes Frequentemente Sempre" at bounding box center [81, 173] width 122 height 39
drag, startPoint x: 25, startPoint y: 178, endPoint x: 25, endPoint y: 170, distance: 7.7
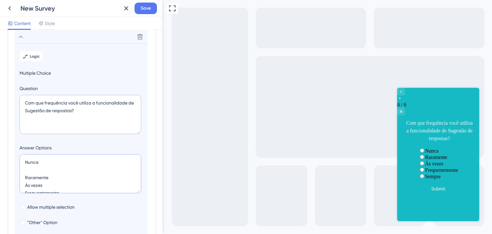
click at [25, 170] on textarea "Nunca Raramente Às vezes Frequentemente Sempre" at bounding box center [81, 173] width 122 height 39
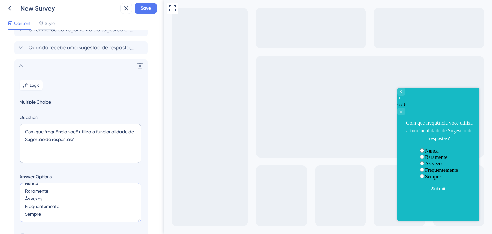
scroll to position [63, 0]
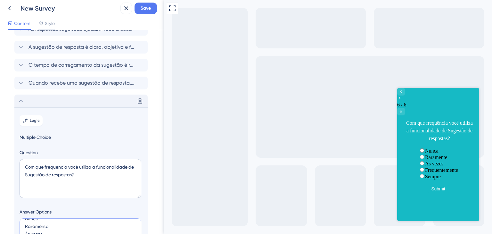
type textarea "Nunca Raramente Às vezes Frequentemente Sempre"
click at [22, 100] on icon at bounding box center [21, 101] width 8 height 8
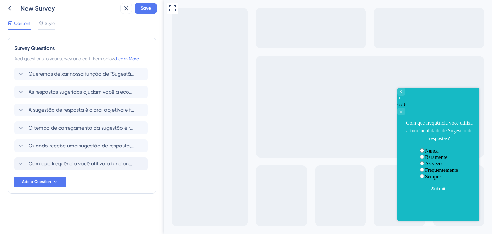
click at [10, 163] on div "Survey Questions Add questions to your survey and edit them below. Learn More Q…" at bounding box center [82, 116] width 149 height 156
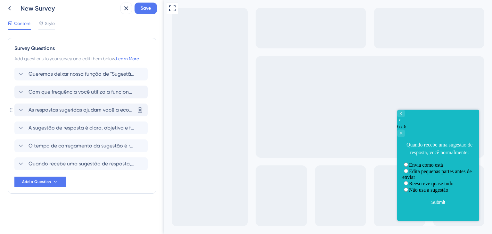
click at [67, 112] on span "As respostas sugeridas ajudam você a economizar tempo e agilizar o atendimento?" at bounding box center [82, 110] width 106 height 8
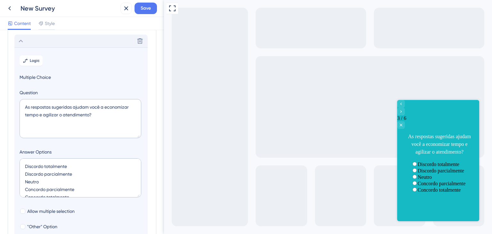
scroll to position [73, 0]
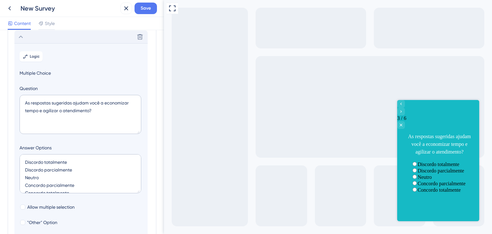
click at [75, 39] on div "Delete" at bounding box center [80, 36] width 133 height 13
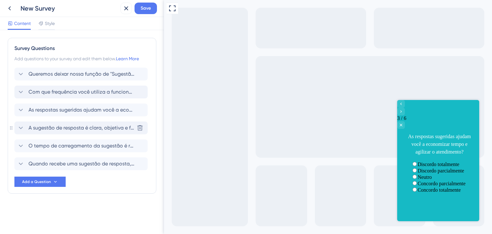
click at [71, 131] on span "A sugestão de resposta é clara, objetiva e fácil de editar?" at bounding box center [82, 128] width 106 height 8
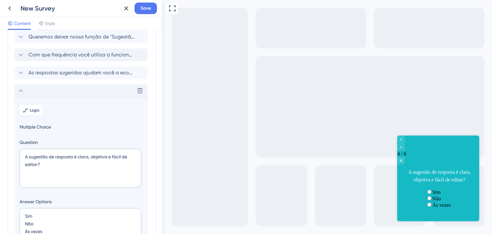
scroll to position [27, 0]
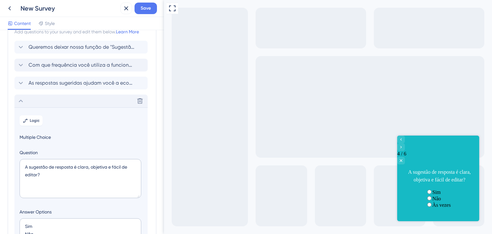
click at [60, 98] on div "Delete" at bounding box center [80, 101] width 133 height 13
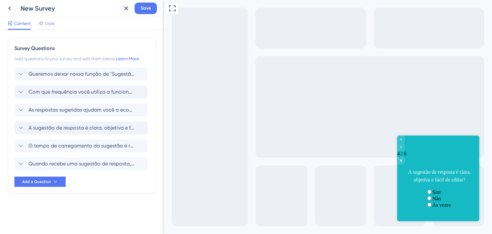
scroll to position [0, 0]
click at [60, 150] on div "O tempo de carregamento da sugestão é rápido o suficiente? [GEOGRAPHIC_DATA]" at bounding box center [80, 145] width 133 height 13
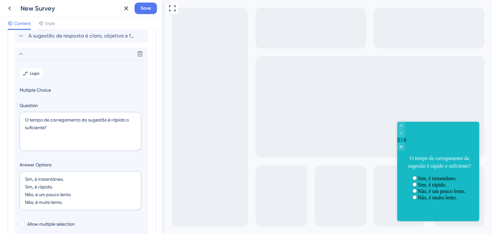
scroll to position [77, 0]
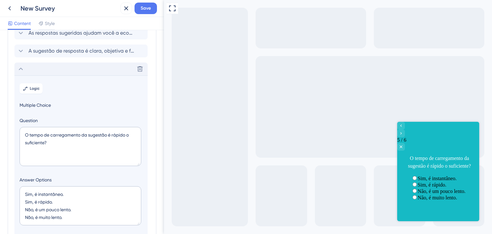
click at [73, 71] on div "Delete" at bounding box center [80, 68] width 133 height 13
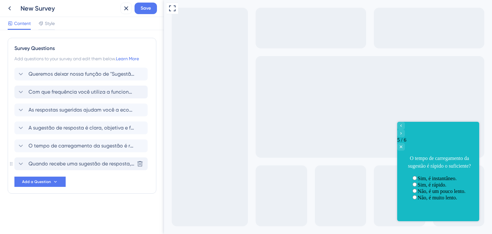
click at [73, 163] on span "Quando recebe uma sugestão de resposta, você normalmente:" at bounding box center [82, 164] width 106 height 8
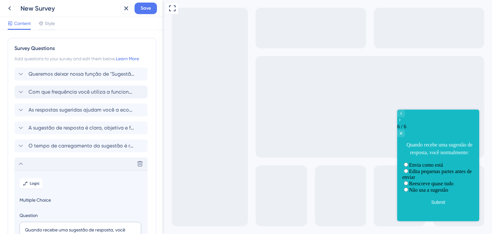
click at [22, 164] on icon at bounding box center [21, 163] width 4 height 3
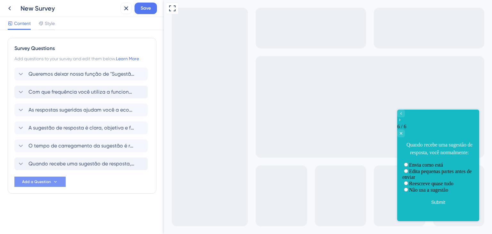
click at [25, 185] on button "Add a Question" at bounding box center [39, 182] width 51 height 10
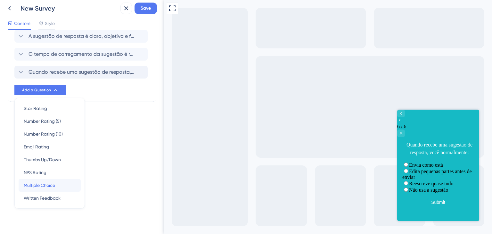
click at [35, 188] on span "Multiple Choice" at bounding box center [39, 185] width 31 height 8
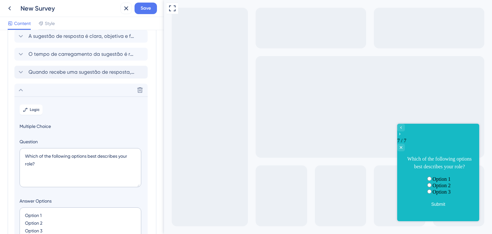
scroll to position [145, 0]
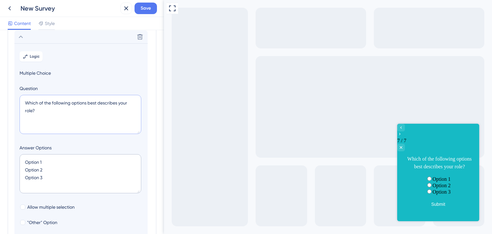
click at [42, 108] on textarea "Which of the following options best describes your role?" at bounding box center [81, 114] width 122 height 39
paste textarea "O botão para ativar/desativar a sugestão (ícone do Copilot) é fácil de ser enco…"
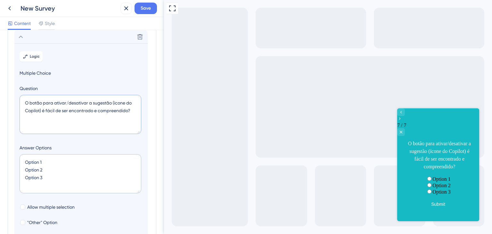
drag, startPoint x: 55, startPoint y: 102, endPoint x: 89, endPoint y: 103, distance: 34.6
click at [88, 103] on textarea "O botão para ativar/desativar a sugestão (ícone do Copilot) é fácil de ser enco…" at bounding box center [81, 114] width 122 height 39
click at [95, 103] on textarea "O botão para ativar/desativar a sugestão (ícone do Copilot) é fácil de ser enco…" at bounding box center [81, 114] width 122 height 39
type textarea "O botão para ativar/desativar a sugestão (ícone do Copilot) é fácil de ser enco…"
drag, startPoint x: 52, startPoint y: 179, endPoint x: 10, endPoint y: 149, distance: 51.1
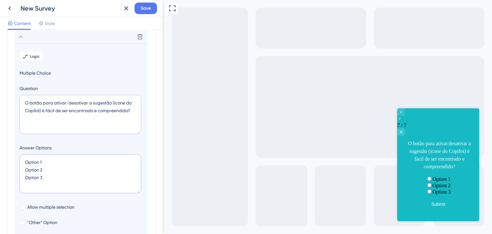
click at [10, 149] on div "Survey Questions Add questions to your survey and edit them below. Learn More Q…" at bounding box center [82, 97] width 149 height 408
paste textarea "( ) Sim, muito fácil. ( ) Sim, fácil. ( ) Neutro. ( ) Não, difícil. ( ) Não, mu…"
type textarea "( ) Sim, muito fácil. ( ) Sim, fácil. ( ) Neutro. ( ) Não, difícil. ( ) Não, mu…"
type input "216"
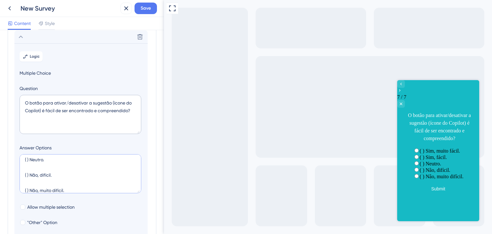
drag, startPoint x: 30, startPoint y: 189, endPoint x: 29, endPoint y: 181, distance: 7.7
click at [29, 181] on textarea "( ) Sim, muito fácil. ( ) Sim, fácil. ( ) Neutro. ( ) Não, difícil. ( ) Não, mu…" at bounding box center [81, 173] width 122 height 39
drag, startPoint x: 29, startPoint y: 175, endPoint x: 26, endPoint y: 169, distance: 7.5
click at [26, 169] on textarea "( ) Sim, muito fácil. ( ) Sim, fácil. ( ) Neutro. ( ) Não, difícil. Não, muito …" at bounding box center [81, 173] width 122 height 39
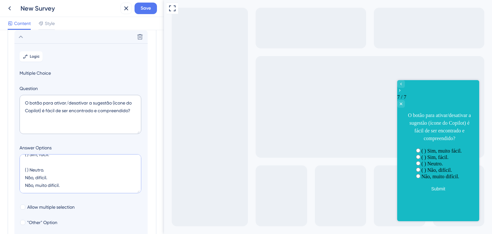
scroll to position [23, 0]
drag, startPoint x: 29, startPoint y: 170, endPoint x: 23, endPoint y: 159, distance: 12.2
click at [23, 159] on textarea "( ) Sim, muito fácil. ( ) Sim, fácil. ( ) Neutro. Não, difícil. Não, muito difí…" at bounding box center [81, 173] width 122 height 39
drag, startPoint x: 29, startPoint y: 163, endPoint x: 23, endPoint y: 159, distance: 7.2
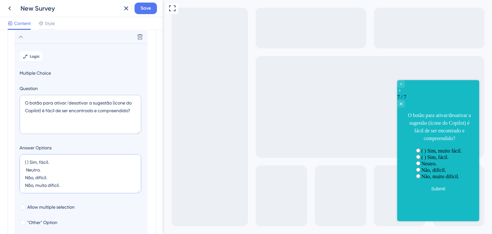
click at [23, 159] on textarea "( ) Sim, muito fácil. ( ) Sim, fácil. Neutro. Não, difícil. Não, muito difícil." at bounding box center [81, 173] width 122 height 39
click at [27, 186] on textarea "( ) Sim, muito fácil. Sim, fácil. Neutro. Não, difícil. Não, muito difícil." at bounding box center [81, 173] width 122 height 39
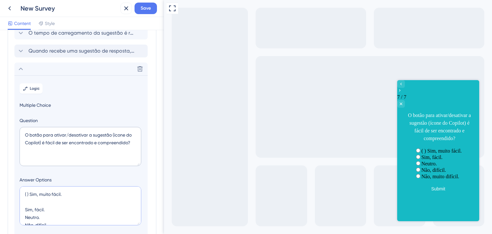
drag, startPoint x: 25, startPoint y: 209, endPoint x: 28, endPoint y: 194, distance: 15.3
click at [28, 194] on textarea "( ) Sim, muito fácil. Sim, fácil. Neutro. Não, difícil. Não, muito difícil." at bounding box center [81, 205] width 122 height 39
click at [26, 201] on textarea "( ) Sim, muito fácil. Sim, fácil. Neutro. Não, difícil. Não, muito difícil." at bounding box center [81, 205] width 122 height 39
drag, startPoint x: 25, startPoint y: 208, endPoint x: 22, endPoint y: 203, distance: 5.9
click at [22, 203] on textarea "( ) Sim, muito fácil. Sim, fácil. Neutro. Não, difícil. Não, muito difícil." at bounding box center [81, 205] width 122 height 39
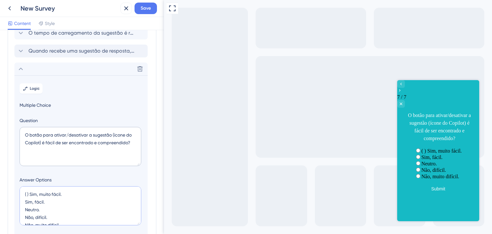
drag, startPoint x: 29, startPoint y: 195, endPoint x: 13, endPoint y: 184, distance: 19.1
click at [13, 184] on div "Survey Questions Add questions to your survey and edit them below. Learn More Q…" at bounding box center [82, 129] width 149 height 408
type textarea "Sim, muito fácil. Sim, fácil. Neutro. Não, difícil. Não, muito difícil."
click at [21, 69] on icon at bounding box center [21, 69] width 8 height 8
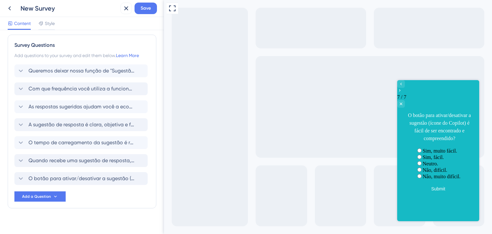
scroll to position [0, 0]
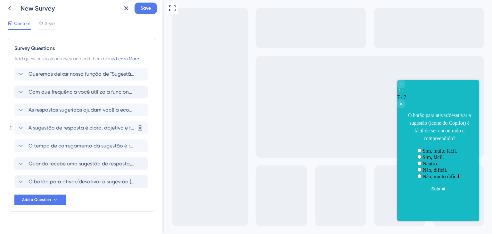
click at [67, 126] on span "A sugestão de resposta é clara, objetiva e fácil de editar?" at bounding box center [82, 128] width 106 height 8
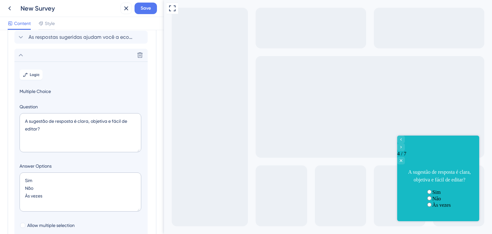
scroll to position [91, 0]
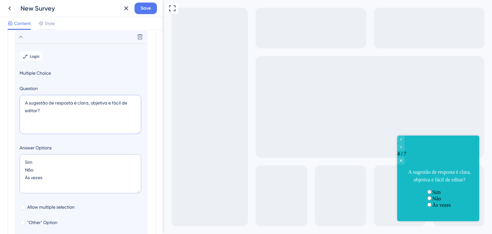
click at [29, 100] on textarea "A sugestão de resposta é clara, objetiva e fácil de editar?" at bounding box center [81, 114] width 122 height 39
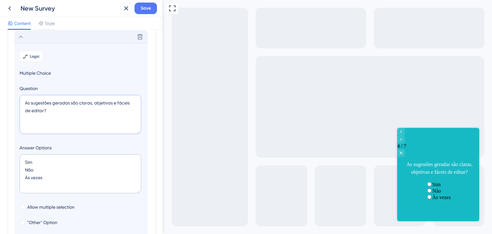
type textarea "As sugestões geradas são claras, objetivas e fáceis de editar?"
click at [67, 35] on div "Delete" at bounding box center [80, 36] width 133 height 13
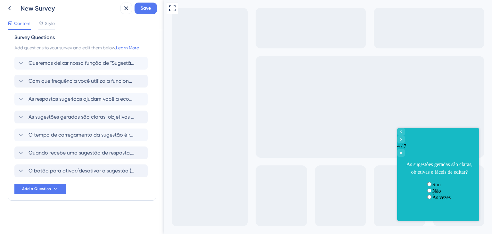
scroll to position [11, 0]
click at [89, 69] on div "Queremos deixar nossa função de "Sugestão de respostas (Copilot)" cada vez mais…" at bounding box center [80, 63] width 133 height 13
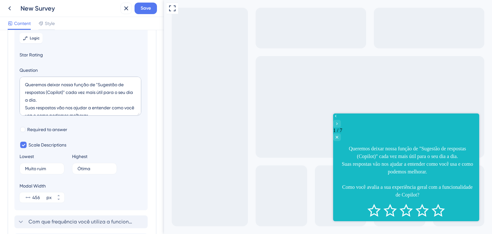
scroll to position [37, 0]
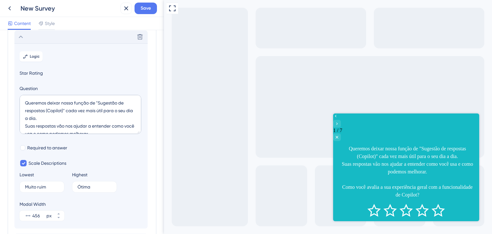
click at [82, 38] on div "Delete" at bounding box center [80, 36] width 133 height 13
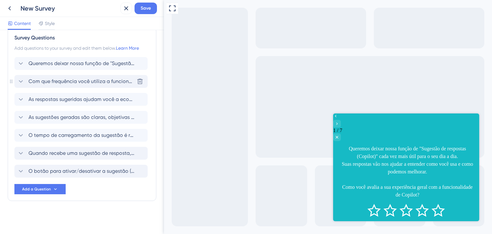
click at [92, 80] on span "Com que frequência você utiliza a funcionalidade de Sugestão de respostas?" at bounding box center [82, 82] width 106 height 8
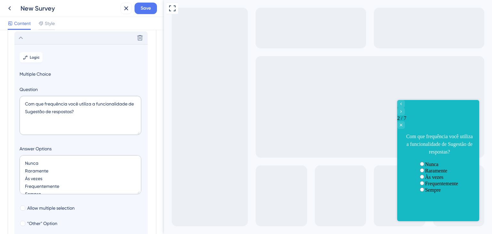
scroll to position [55, 0]
click at [89, 39] on div "Delete" at bounding box center [80, 36] width 133 height 13
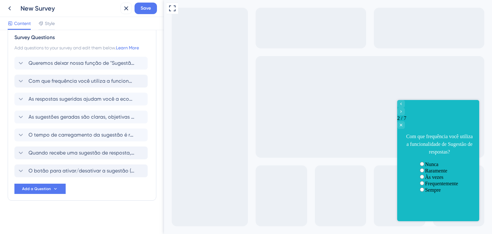
scroll to position [11, 0]
click at [81, 100] on span "As respostas sugeridas ajudam você a economizar tempo e agilizar o atendimento?" at bounding box center [82, 99] width 106 height 8
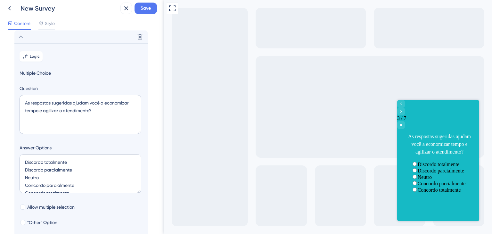
scroll to position [41, 0]
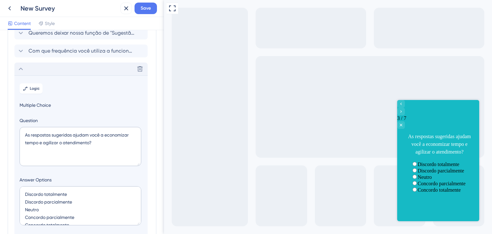
click at [82, 70] on div "Delete" at bounding box center [80, 68] width 133 height 13
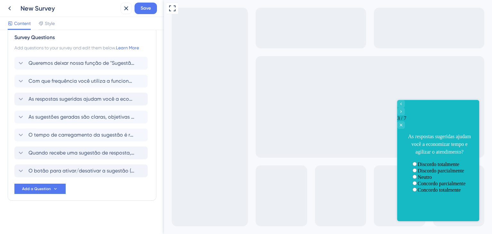
scroll to position [11, 0]
click at [81, 102] on span "As respostas sugeridas ajudam você a economizar tempo e agilizar o atendimento?" at bounding box center [82, 99] width 106 height 8
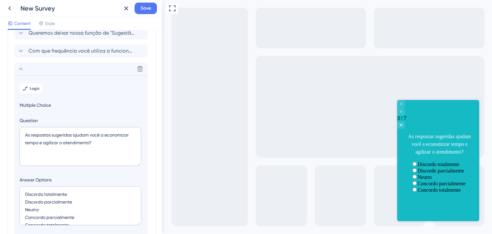
scroll to position [73, 0]
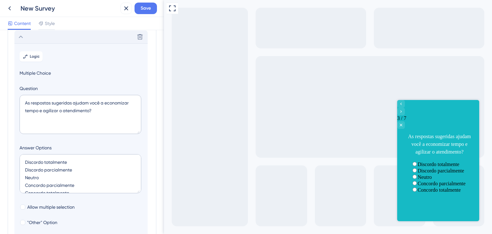
click at [87, 38] on div "Delete" at bounding box center [80, 36] width 133 height 13
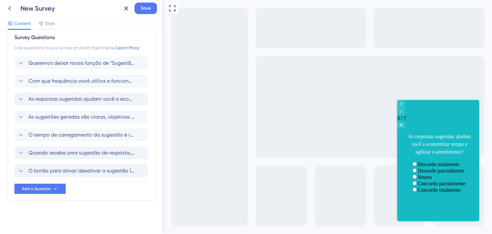
scroll to position [11, 0]
click at [87, 121] on div "As sugestões geradas são claras, objetivas e fáceis de editar? [GEOGRAPHIC_DATA]" at bounding box center [80, 117] width 133 height 13
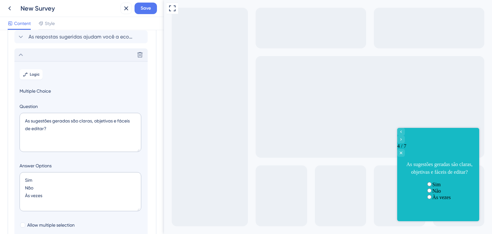
scroll to position [91, 0]
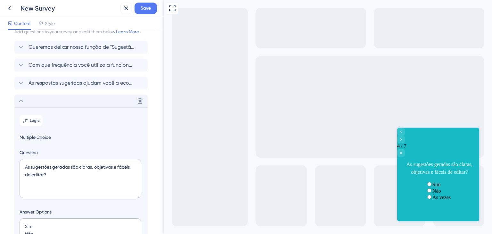
click at [86, 99] on div "Delete" at bounding box center [80, 101] width 133 height 13
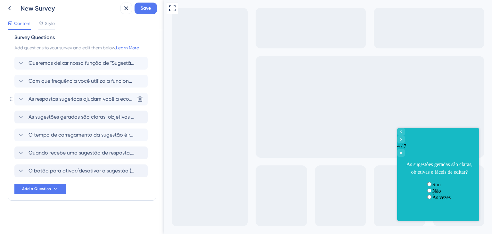
scroll to position [11, 0]
click at [88, 135] on span "Quando recebe uma sugestão de resposta, você normalmente:" at bounding box center [82, 135] width 106 height 8
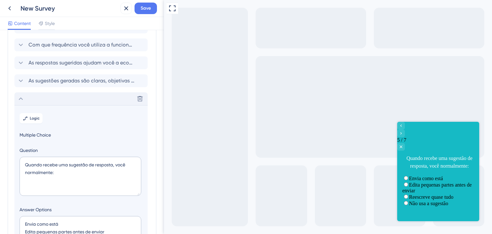
scroll to position [45, 0]
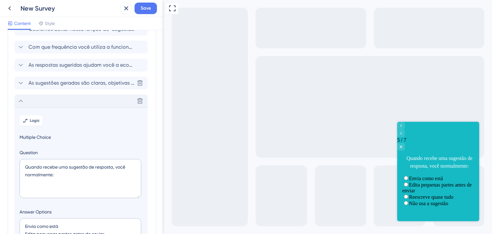
click at [77, 85] on span "As sugestões geradas são claras, objetivas e fáceis de editar?" at bounding box center [82, 83] width 106 height 8
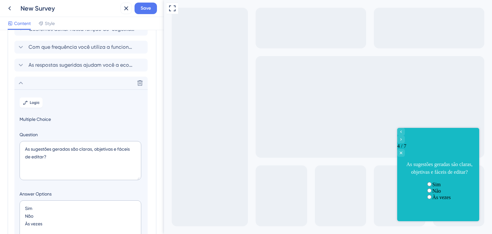
scroll to position [91, 0]
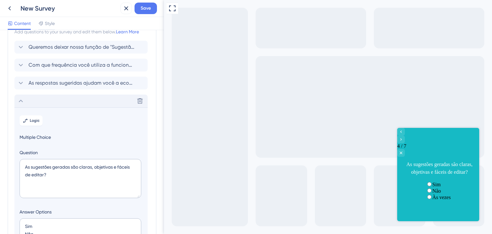
click at [43, 99] on div "Delete" at bounding box center [80, 101] width 133 height 13
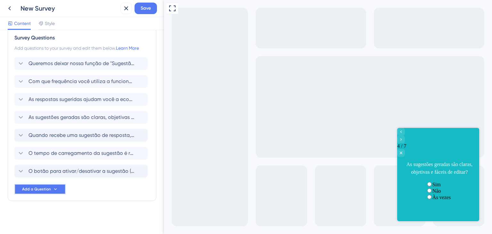
click at [48, 188] on span "Add a Question" at bounding box center [36, 189] width 29 height 5
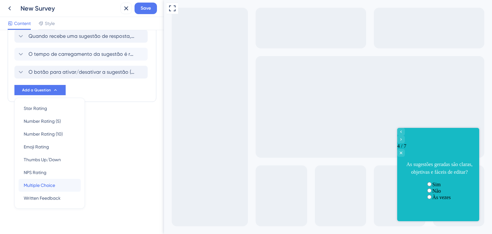
click at [46, 182] on span "Multiple Choice" at bounding box center [39, 185] width 31 height 8
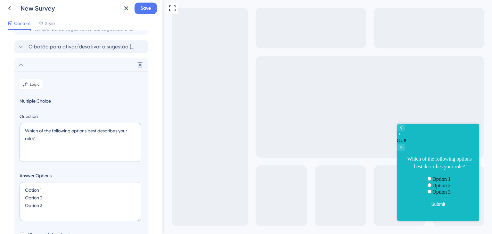
scroll to position [163, 0]
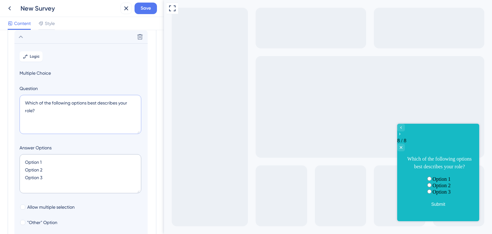
click at [44, 109] on textarea "Which of the following options best describes your role?" at bounding box center [81, 114] width 122 height 39
paste textarea "Você já utilizou a opção de editar a resposta sugerida"
type textarea "Você já utilizou a opção de editar a resposta sugerida?"
click at [54, 172] on textarea "Option 1 Option 2 Option 3" at bounding box center [81, 173] width 122 height 39
paste textarea "( ) Sim, frequentemente. ( ) Sim, algumas vezes. ( ) Não, nunca precisei. ( ) N…"
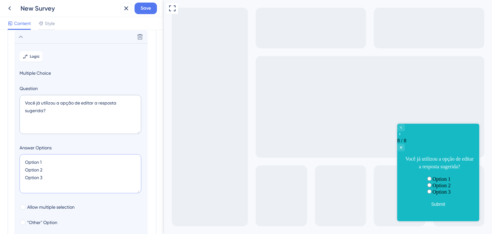
type textarea "( ) Sim, frequentemente. ( ) Sim, algumas vezes. ( ) Não, nunca precisei. ( ) N…"
type input "172"
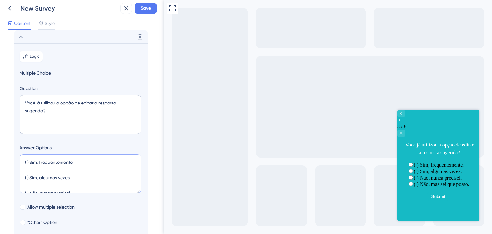
scroll to position [23, 0]
click at [31, 185] on textarea "( ) Sim, frequentemente. ( ) Sim, algumas vezes. ( ) Não, nunca precisei. ( ) N…" at bounding box center [81, 173] width 122 height 39
drag, startPoint x: 30, startPoint y: 184, endPoint x: 27, endPoint y: 175, distance: 9.4
click at [27, 175] on textarea "( ) Sim, frequentemente. ( ) Sim, algumas vezes. ( ) Não, nunca precisei. ( ) N…" at bounding box center [81, 173] width 122 height 39
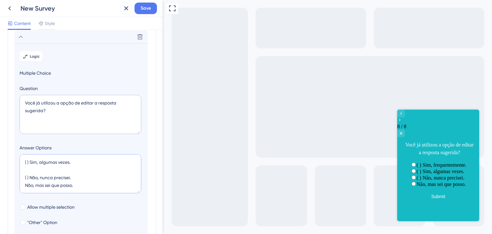
drag, startPoint x: 29, startPoint y: 177, endPoint x: 26, endPoint y: 168, distance: 9.2
click at [26, 168] on textarea "( ) Sim, frequentemente. ( ) Sim, algumas vezes. ( ) Não, nunca precisei. Não, …" at bounding box center [81, 173] width 122 height 39
drag, startPoint x: 29, startPoint y: 169, endPoint x: 20, endPoint y: 161, distance: 13.0
click at [20, 161] on textarea "( ) Sim, frequentemente. ( ) Sim, algumas vezes. Não, nunca precisei. Não, mas …" at bounding box center [81, 173] width 122 height 39
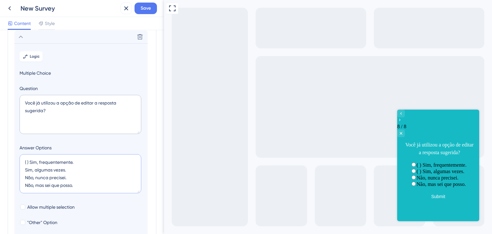
scroll to position [0, 0]
drag, startPoint x: 29, startPoint y: 163, endPoint x: 22, endPoint y: 155, distance: 10.4
click at [22, 155] on textarea "( ) Sim, frequentemente. Sim, algumas vezes. Não, nunca precisei. Não, mas sei …" at bounding box center [81, 173] width 122 height 39
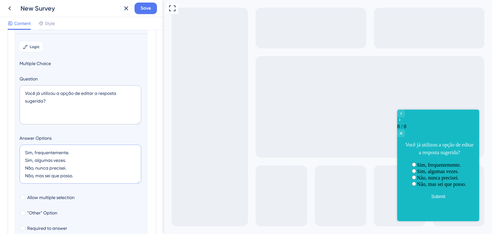
scroll to position [163, 0]
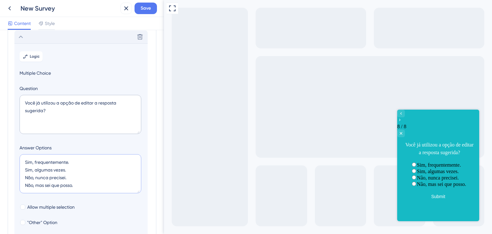
type textarea "Sim, frequentemente. Sim, algumas vezes. Não, nunca precisei. Não, mas sei que …"
click at [21, 40] on icon at bounding box center [21, 37] width 8 height 8
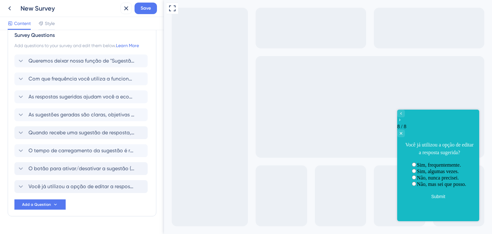
scroll to position [0, 0]
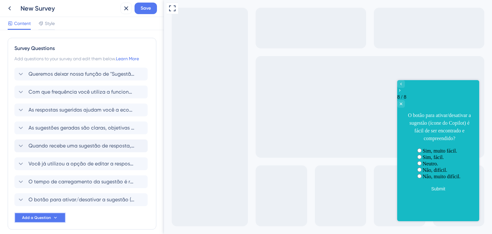
click at [44, 220] on button "Add a Question" at bounding box center [39, 217] width 51 height 10
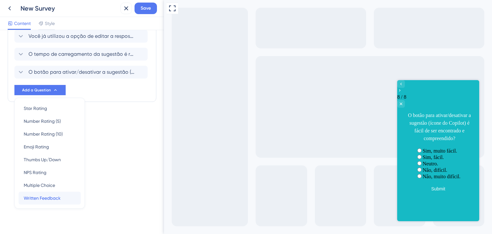
click at [57, 198] on span "Written Feedback" at bounding box center [42, 198] width 37 height 8
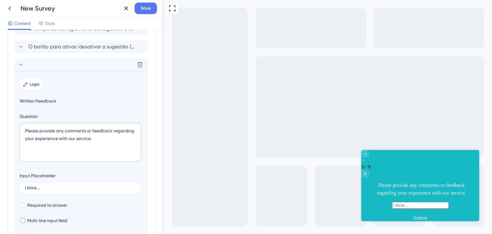
scroll to position [181, 0]
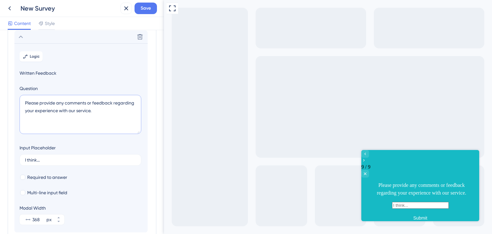
click at [97, 108] on textarea "Please provide any comments or feedback regarding your experience with our serv…" at bounding box center [81, 114] width 122 height 39
paste textarea "Qual é a principal vantagem da "Sugestão de Respostas" para você? (Campo aberto…"
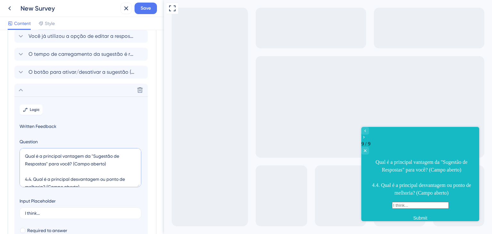
scroll to position [117, 0]
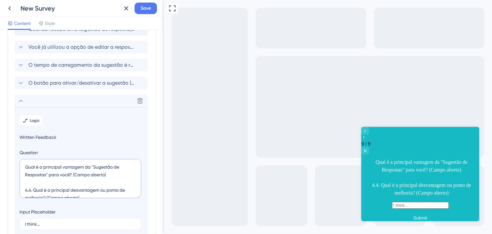
click at [25, 174] on textarea "Qual é a principal vantagem da "Sugestão de Respostas" para você? (Campo aberto…" at bounding box center [81, 178] width 122 height 39
drag, startPoint x: 70, startPoint y: 175, endPoint x: 117, endPoint y: 179, distance: 46.3
click at [117, 179] on textarea "Qual é a principal vantagem da "Sugestão de respostas" para você? (Campo aberto…" at bounding box center [81, 178] width 122 height 39
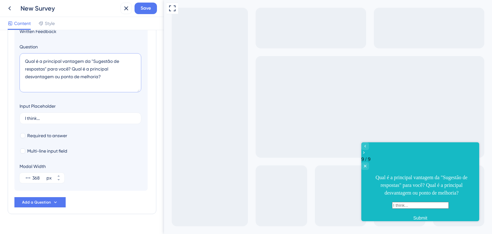
scroll to position [236, 0]
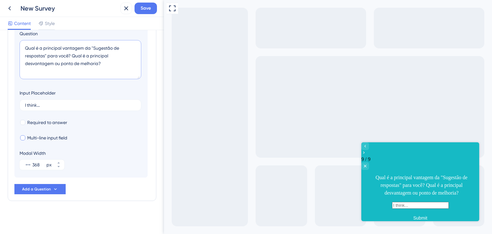
type textarea "Qual é a principal vantagem da "Sugestão de respostas" para você? Qual é a prin…"
click at [53, 137] on span "Multi-line input field" at bounding box center [47, 138] width 40 height 8
checkbox input "true"
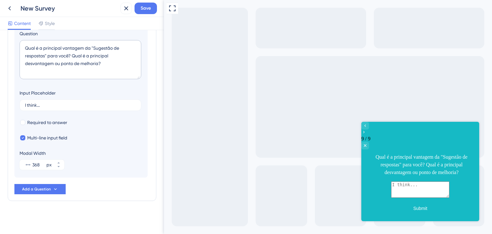
scroll to position [171, 0]
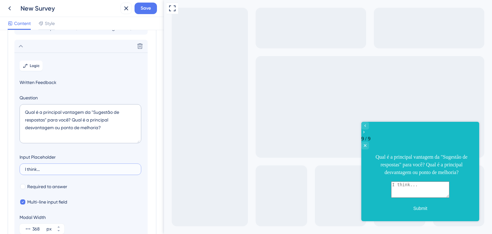
click at [68, 167] on input "I think..." at bounding box center [80, 169] width 111 height 4
paste input "adicionar algum comentário ou sugestão sobre a funcionalidade"
click at [52, 170] on input "adicionar algum comentário ou sugestão sobre a funcionalidade" at bounding box center [80, 169] width 111 height 4
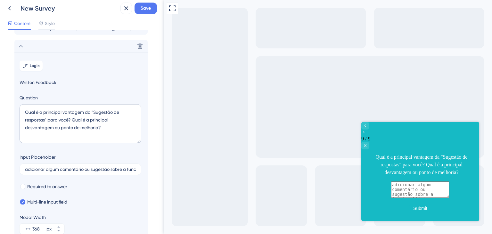
drag, startPoint x: 24, startPoint y: 169, endPoint x: 8, endPoint y: 170, distance: 16.7
click at [8, 170] on div "Survey Questions Add questions to your survey and edit them below. Learn More Q…" at bounding box center [82, 65] width 149 height 399
click at [29, 170] on input "adicionar algum comentário ou sugestão sobre a funcionalidade" at bounding box center [80, 169] width 111 height 4
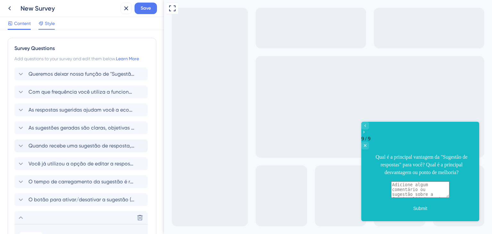
type input "Adicione algum comentário ou sugestão sobre a funcionalidade aqui"
click at [43, 24] on icon at bounding box center [40, 23] width 5 height 5
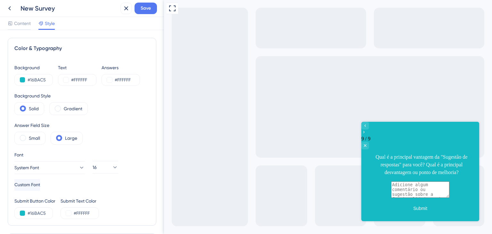
click at [44, 7] on div "New Survey" at bounding box center [69, 8] width 97 height 9
click at [52, 8] on div "New Survey" at bounding box center [69, 8] width 97 height 9
click at [23, 79] on button at bounding box center [22, 79] width 5 height 5
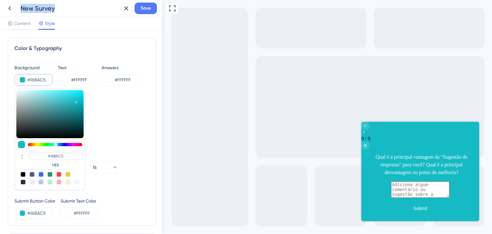
click at [78, 174] on div at bounding box center [76, 174] width 5 height 5
type input "#ffffff"
type input "#FFFFFF"
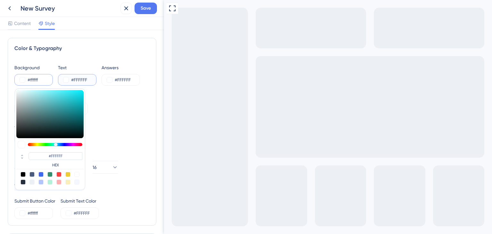
click at [76, 77] on input "#FFFFFF" at bounding box center [84, 80] width 26 height 8
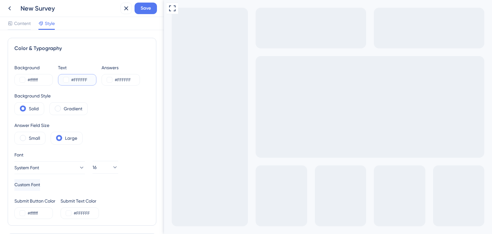
paste input "232C3D"
type input "#232C3D"
click at [72, 109] on label "Gradient" at bounding box center [73, 109] width 19 height 8
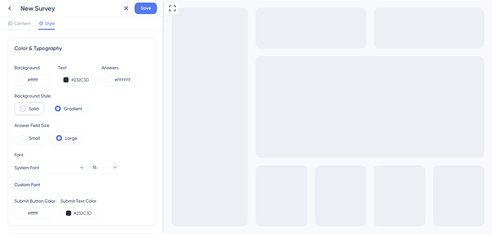
click at [33, 109] on label "Solid" at bounding box center [34, 109] width 10 height 8
click at [79, 109] on label "Gradient" at bounding box center [73, 109] width 19 height 8
click at [30, 113] on div "Solid" at bounding box center [29, 108] width 30 height 13
click at [29, 79] on input "#ffffff" at bounding box center [41, 80] width 26 height 8
click at [40, 79] on input "#ffffff" at bounding box center [41, 80] width 26 height 8
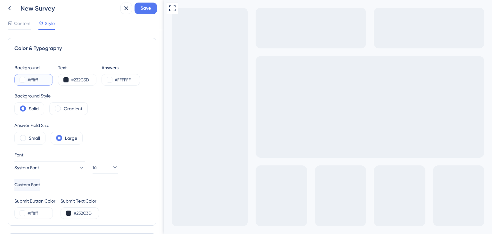
scroll to position [32, 0]
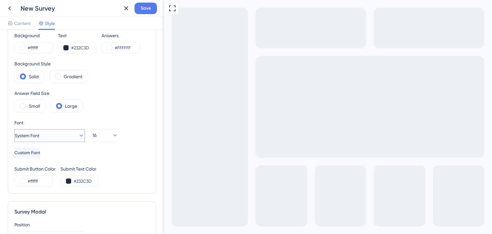
click at [64, 133] on button "System Font" at bounding box center [49, 135] width 70 height 13
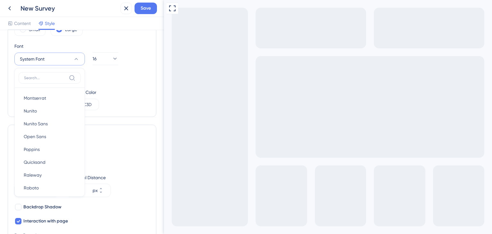
scroll to position [95, 0]
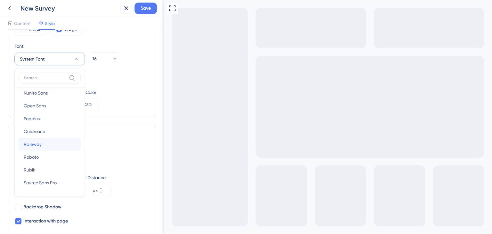
click at [46, 144] on button "Raleway Raleway" at bounding box center [50, 144] width 62 height 13
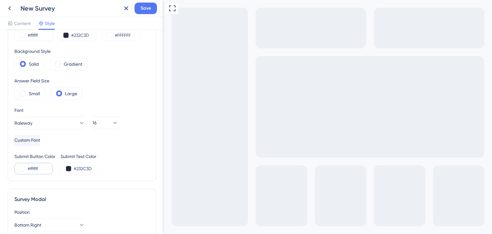
scroll to position [77, 0]
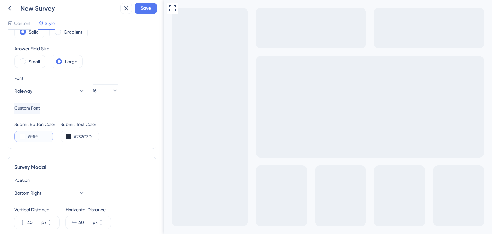
click at [24, 136] on button at bounding box center [22, 136] width 5 height 5
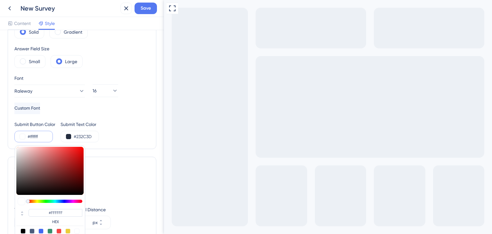
scroll to position [141, 0]
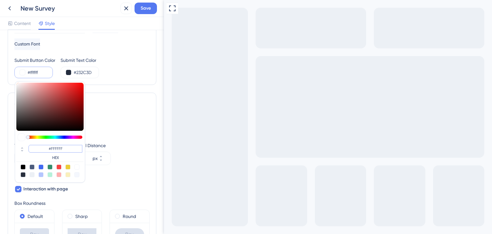
click at [63, 146] on input "#FFFFFF" at bounding box center [56, 149] width 54 height 8
type input "#00"
type input "#000000"
type input "#0000C"
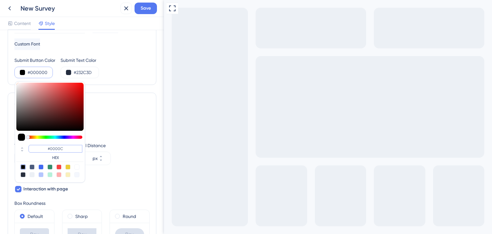
type input "#0000c8"
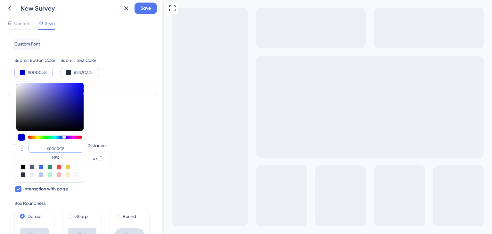
type input "#0000C8"
click at [87, 75] on input "#232C3D" at bounding box center [87, 73] width 26 height 8
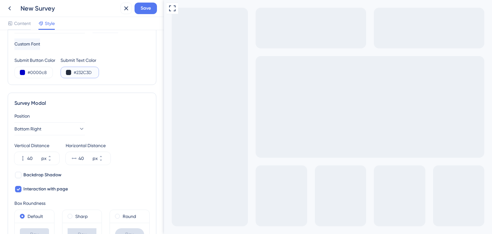
click at [70, 71] on button at bounding box center [68, 72] width 5 height 5
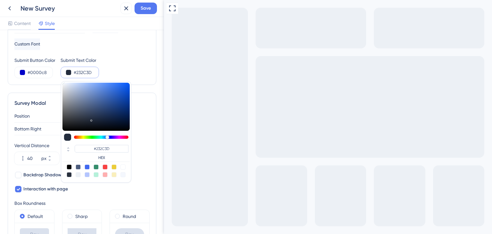
click at [123, 166] on div at bounding box center [122, 166] width 5 height 5
type input "#ffffff"
type input "#FFFFFF"
click at [134, 70] on div "Submit Button Color #0000c8 Submit Text Color #ffffff #FFFFFF HEX" at bounding box center [81, 67] width 135 height 22
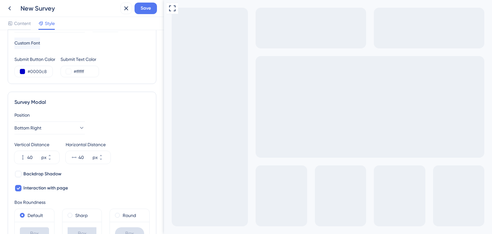
scroll to position [160, 0]
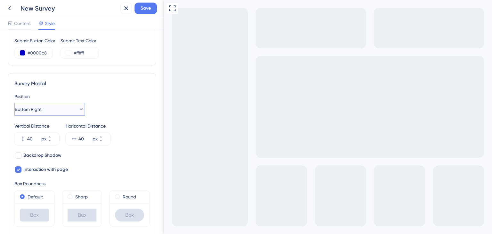
click at [78, 106] on icon at bounding box center [81, 109] width 6 height 6
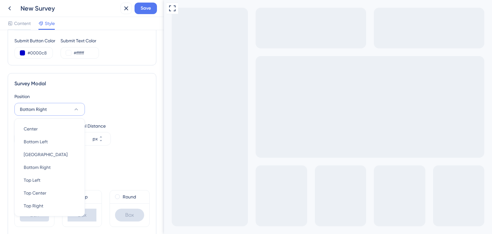
scroll to position [195, 0]
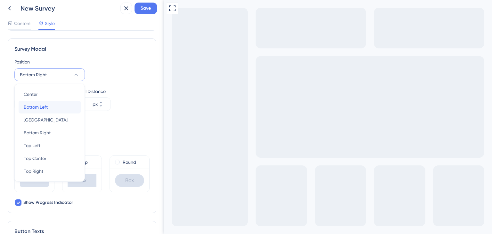
click at [62, 105] on div "Bottom Left Bottom Left" at bounding box center [50, 107] width 52 height 13
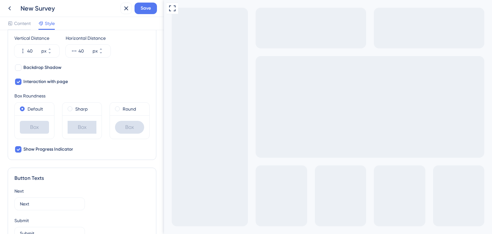
scroll to position [259, 0]
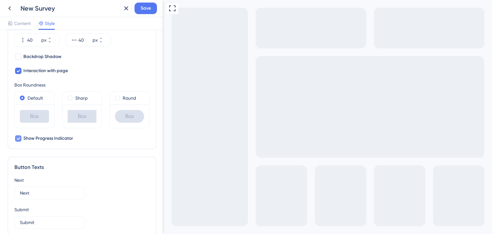
click at [60, 141] on span "Show Progress Indicator" at bounding box center [48, 139] width 50 height 8
checkbox input "false"
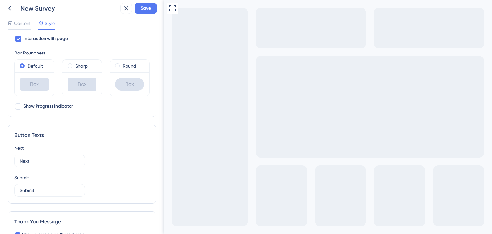
scroll to position [323, 0]
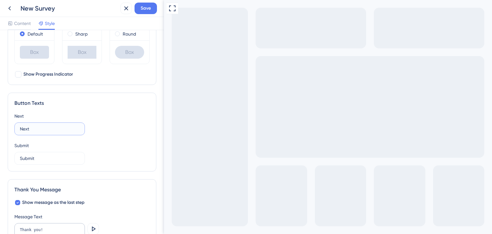
click at [56, 128] on input "Next" at bounding box center [50, 128] width 60 height 7
type input "Próximo"
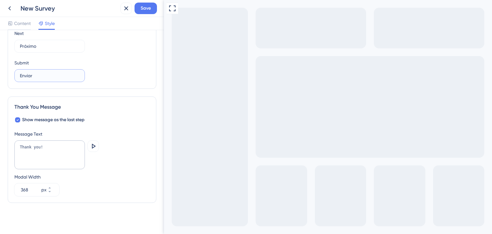
scroll to position [407, 0]
type input "Enviar"
click at [48, 149] on textarea "Thank you!" at bounding box center [49, 153] width 70 height 29
paste textarea "Muito obrigado(a) por participar da nossa pesquisa! Sua opinião é extremamente …"
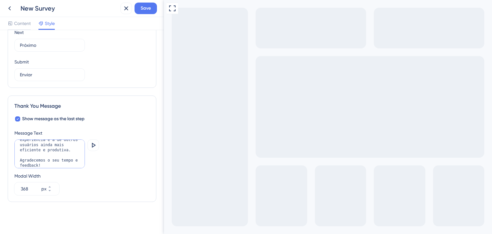
click at [51, 161] on textarea "Muito obrigado(a) por participar da nossa pesquisa! Sua opinião é extremamente …" at bounding box center [49, 153] width 70 height 29
click at [95, 142] on icon at bounding box center [93, 145] width 8 height 8
click at [93, 148] on button at bounding box center [93, 145] width 12 height 12
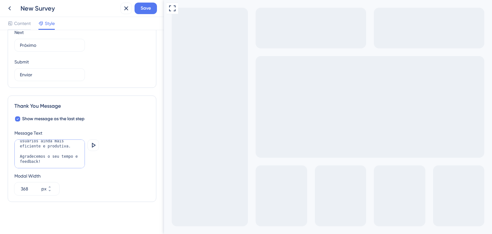
drag, startPoint x: 26, startPoint y: 145, endPoint x: 68, endPoint y: 147, distance: 42.1
click at [68, 147] on textarea "Muito obrigado(a) por participar da nossa pesquisa! Sua opinião é extremamente …" at bounding box center [49, 153] width 70 height 29
click at [94, 146] on icon at bounding box center [93, 145] width 8 height 8
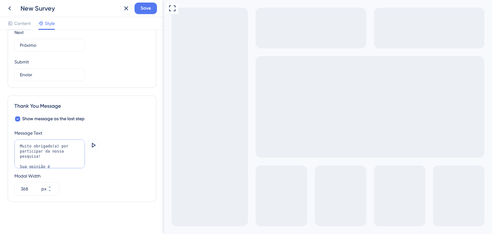
click at [39, 154] on textarea "Muito obrigado(a) por participar da nossa pesquisa! Sua opinião é extremamente …" at bounding box center [49, 153] width 70 height 29
click at [95, 147] on icon at bounding box center [93, 145] width 8 height 8
drag, startPoint x: 46, startPoint y: 161, endPoint x: 17, endPoint y: 155, distance: 30.0
click at [17, 155] on textarea "Respostas enviadas. Muito obrigado(a) por participar da nossa pesquisa! Sua opi…" at bounding box center [49, 153] width 70 height 29
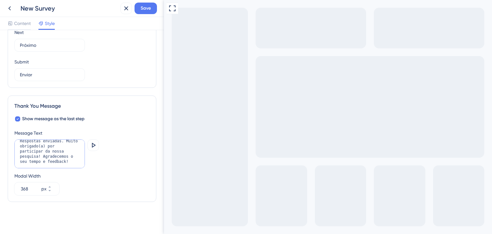
scroll to position [5, 0]
type textarea "Respostas enviadas. Muito obrigado(a) por participar da nossa pesquisa! Agradec…"
click at [93, 145] on icon at bounding box center [93, 145] width 8 height 8
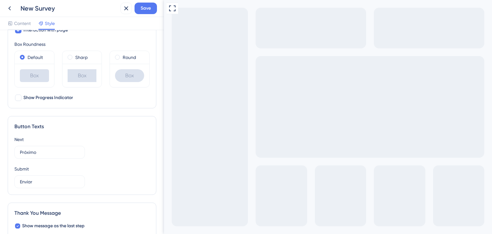
scroll to position [311, 0]
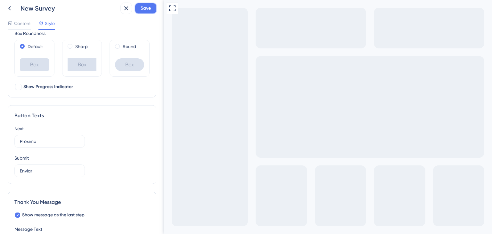
click at [146, 10] on span "Save" at bounding box center [146, 8] width 10 height 8
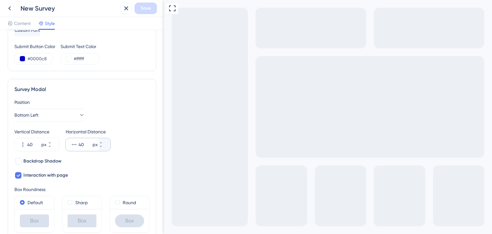
scroll to position [160, 0]
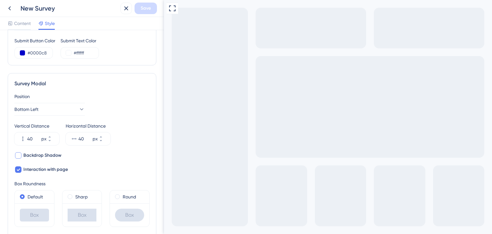
click at [40, 157] on span "Backdrop Shadow" at bounding box center [42, 156] width 38 height 8
checkbox input "true"
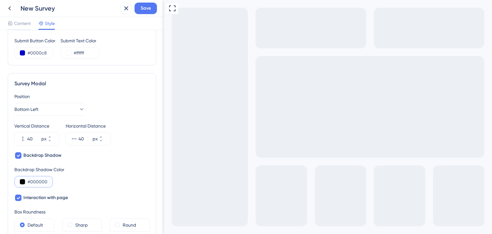
click at [22, 181] on button at bounding box center [22, 181] width 5 height 5
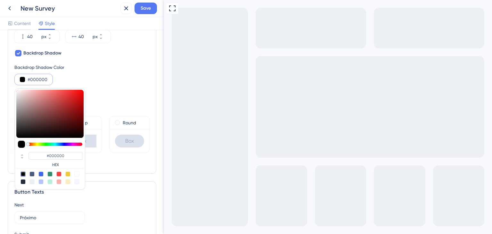
scroll to position [288, 0]
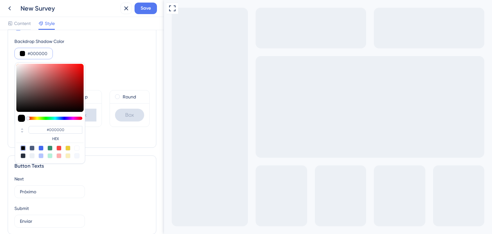
click at [42, 157] on div at bounding box center [40, 155] width 5 height 5
type input "#b4c5fe"
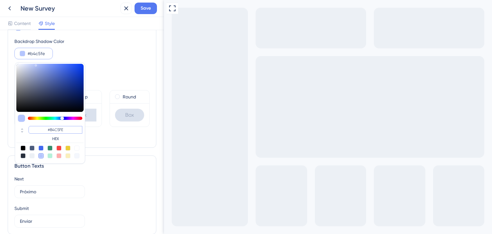
click at [56, 127] on input "#B4C5FE" at bounding box center [56, 130] width 54 height 8
type input "#00"
type input "#000000"
type input "#0000C"
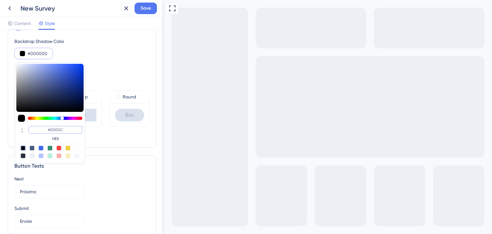
type input "#0000c8"
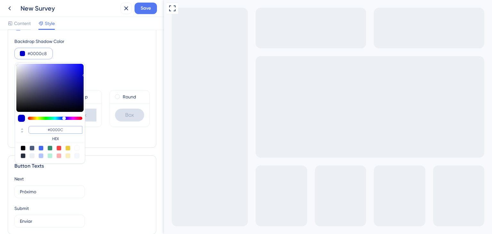
type input "#0000"
type input "#000000"
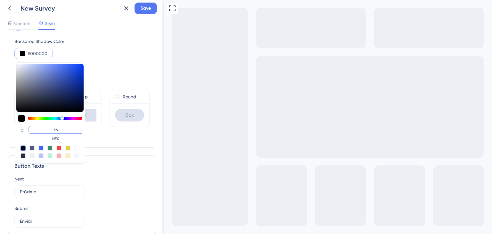
type input "#66"
type input "#666666"
type input "#6666D"
type input "#6666de"
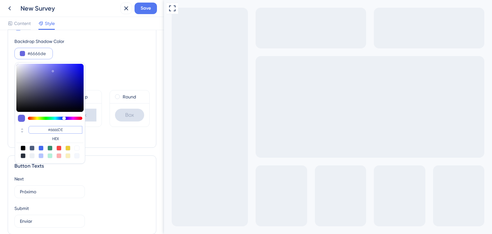
type input "#6666DE"
click at [41, 156] on div at bounding box center [40, 155] width 5 height 5
type input "#b4c5fe"
type input "#B4C5FE"
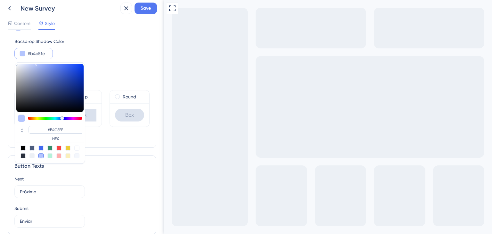
click at [31, 156] on div at bounding box center [31, 155] width 5 height 5
type input "#ecf0f5"
type input "#ECF0F5"
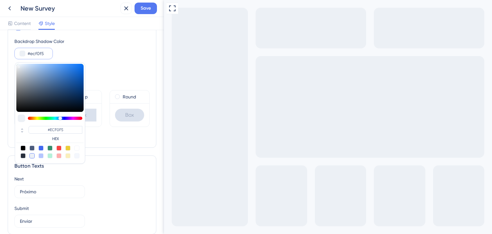
click at [114, 137] on div "Position Bottom Left Vertical Distance 40 px Horizontal Distance 40 px Backdrop…" at bounding box center [81, 52] width 135 height 177
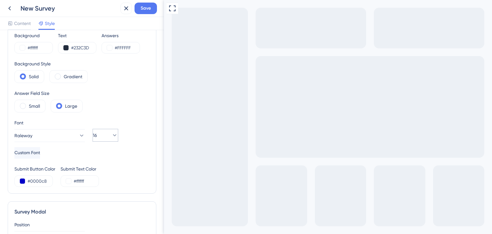
scroll to position [0, 0]
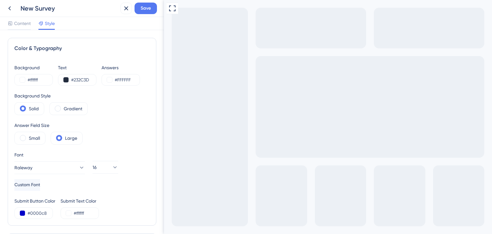
click at [150, 0] on div "New Survey Save" at bounding box center [82, 8] width 164 height 17
click at [149, 6] on span "Save" at bounding box center [146, 8] width 10 height 8
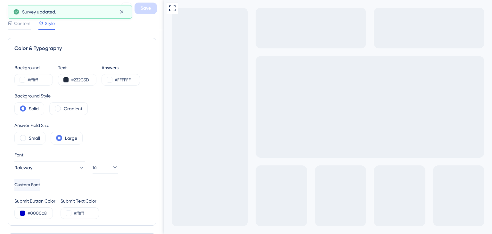
click at [19, 25] on span "Content" at bounding box center [22, 24] width 17 height 8
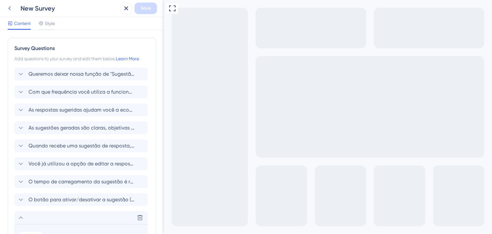
click at [12, 9] on icon at bounding box center [10, 8] width 8 height 8
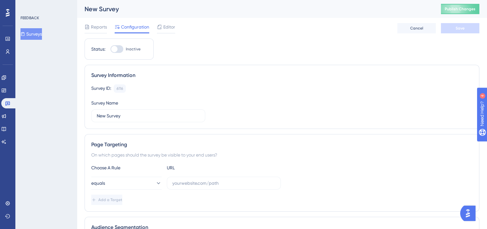
click at [117, 74] on div "Survey Information" at bounding box center [282, 75] width 382 height 8
click at [129, 120] on label "New Survey" at bounding box center [148, 115] width 114 height 13
click at [129, 119] on input "New Survey" at bounding box center [148, 115] width 103 height 7
type input "Copilot_12_08"
click at [231, 109] on div "Survey ID: 6116 Copy Survey Name Copilot_12_08" at bounding box center [282, 103] width 382 height 38
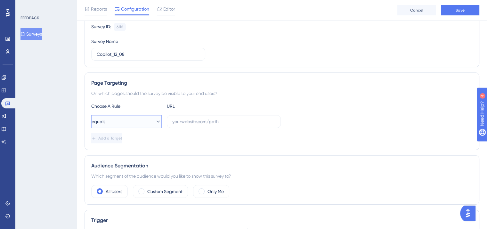
click at [141, 126] on button "equals" at bounding box center [126, 121] width 70 height 13
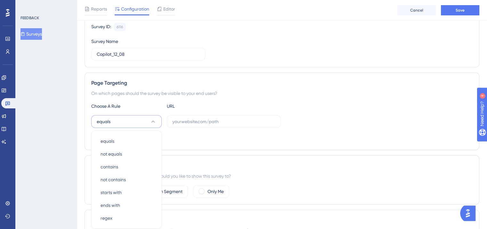
scroll to position [128, 0]
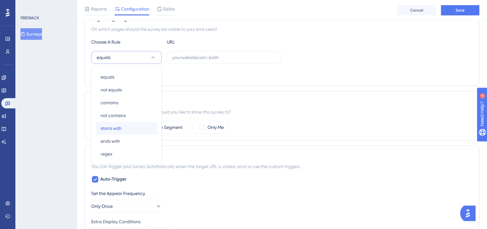
click at [137, 131] on div "starts with starts with" at bounding box center [127, 128] width 52 height 13
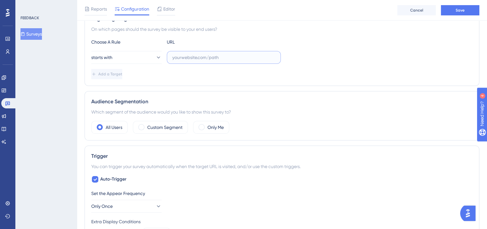
click at [195, 55] on input "text" at bounding box center [223, 57] width 103 height 7
paste input "[URL][DOMAIN_NAME]"
drag, startPoint x: 243, startPoint y: 57, endPoint x: 220, endPoint y: 57, distance: 22.4
click at [220, 57] on input "[URL][DOMAIN_NAME]" at bounding box center [223, 57] width 103 height 7
type input "[URL][DOMAIN_NAME]"
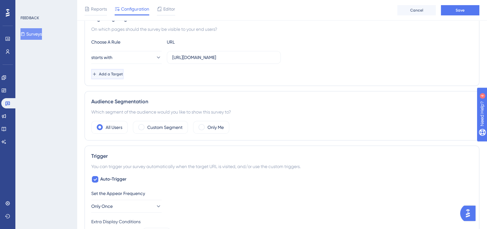
click at [123, 73] on span "Add a Target" at bounding box center [111, 73] width 24 height 5
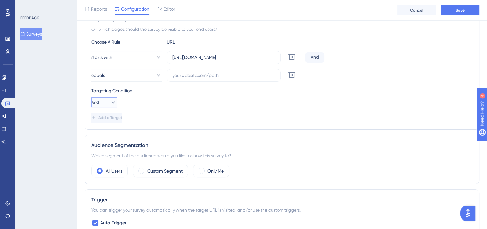
click at [105, 99] on button "And" at bounding box center [104, 102] width 26 height 10
click at [101, 135] on span "Or" at bounding box center [100, 133] width 5 height 8
click at [142, 73] on button "equals" at bounding box center [126, 75] width 70 height 13
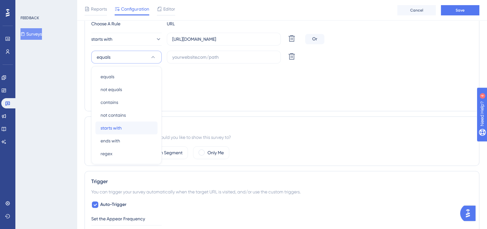
click at [127, 126] on div "starts with starts with" at bounding box center [127, 127] width 52 height 13
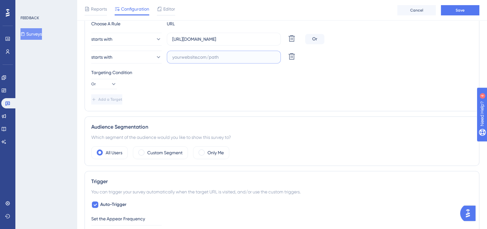
click at [195, 58] on input "text" at bounding box center [223, 57] width 103 height 7
paste input "[URL][DOMAIN_NAME]"
drag, startPoint x: 276, startPoint y: 57, endPoint x: 239, endPoint y: 57, distance: 36.5
click at [239, 57] on label "[URL][DOMAIN_NAME]" at bounding box center [224, 57] width 114 height 13
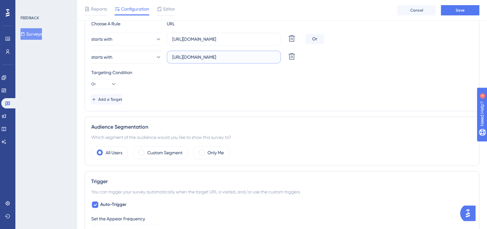
click at [241, 55] on input "[URL][DOMAIN_NAME]" at bounding box center [223, 57] width 103 height 7
click at [230, 57] on input "[URL][DOMAIN_NAME]" at bounding box center [223, 57] width 103 height 7
type input "[URL][DOMAIN_NAME]"
click at [205, 86] on div "Targeting Condition Or" at bounding box center [282, 79] width 382 height 21
click at [218, 152] on label "Only Me" at bounding box center [216, 153] width 16 height 8
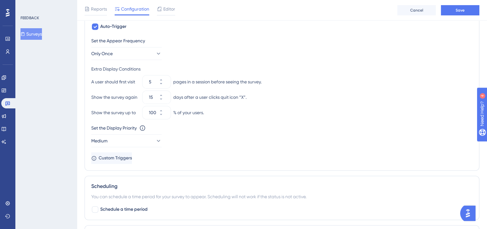
scroll to position [339, 0]
click at [155, 54] on icon at bounding box center [158, 53] width 6 height 6
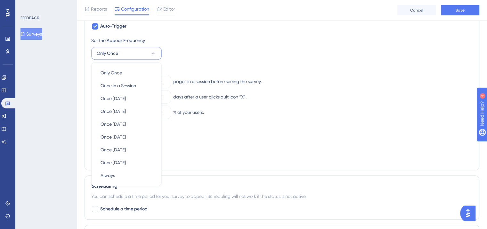
scroll to position [347, 0]
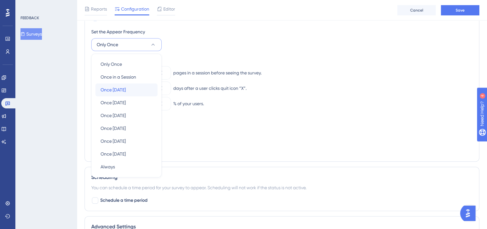
click at [137, 90] on div "Once [DATE] Once [DATE]" at bounding box center [127, 89] width 52 height 13
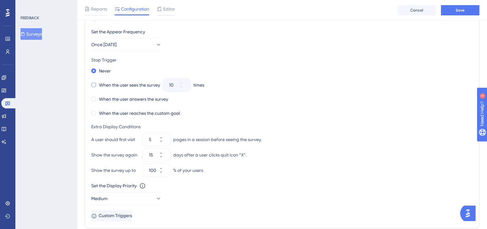
click at [130, 83] on label "When the user sees the survey" at bounding box center [129, 85] width 61 height 8
click at [188, 86] on button "10" at bounding box center [185, 88] width 12 height 6
click at [188, 86] on button "9" at bounding box center [185, 88] width 12 height 6
click at [188, 86] on button "8" at bounding box center [185, 88] width 12 height 6
click at [188, 86] on button "7" at bounding box center [185, 88] width 12 height 6
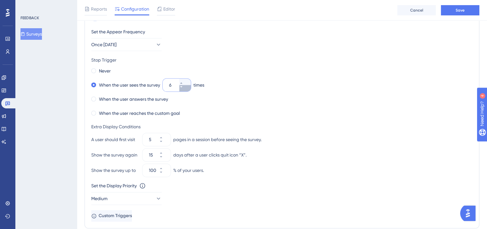
click at [188, 86] on button "6" at bounding box center [185, 88] width 12 height 6
click at [188, 86] on button "5" at bounding box center [185, 88] width 12 height 6
click at [188, 86] on button "4" at bounding box center [185, 88] width 12 height 6
type input "3"
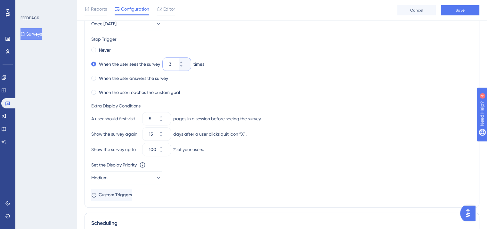
scroll to position [379, 0]
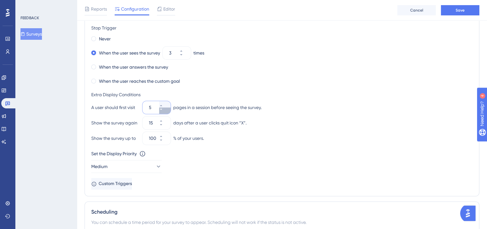
click at [163, 108] on icon at bounding box center [161, 109] width 4 height 4
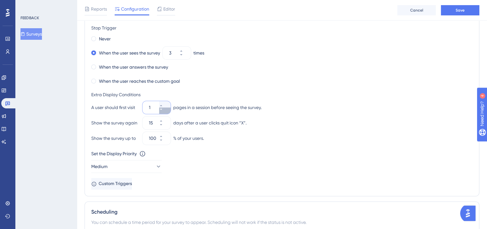
click at [163, 108] on icon at bounding box center [161, 109] width 4 height 4
type input "1"
click at [163, 123] on icon at bounding box center [161, 125] width 4 height 4
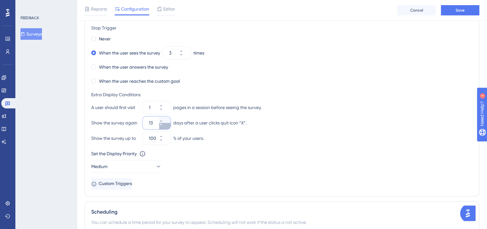
click at [163, 123] on icon at bounding box center [161, 125] width 4 height 4
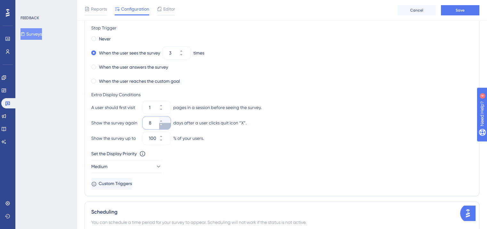
click at [163, 123] on icon at bounding box center [161, 125] width 4 height 4
type input "7"
click at [155, 164] on icon at bounding box center [158, 166] width 6 height 6
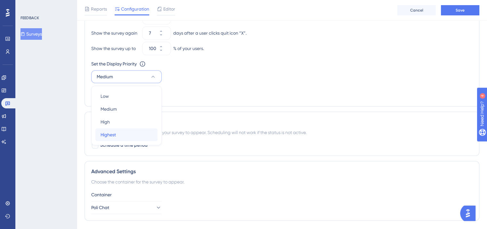
click at [144, 134] on div "Highest Highest" at bounding box center [127, 134] width 52 height 13
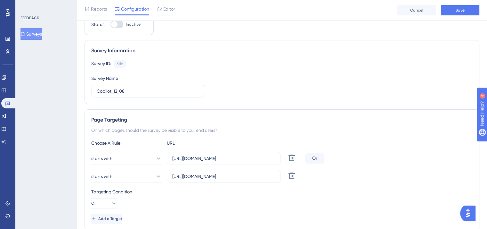
scroll to position [0, 0]
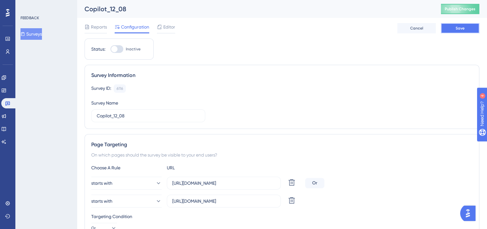
click at [473, 30] on button "Save" at bounding box center [460, 28] width 38 height 10
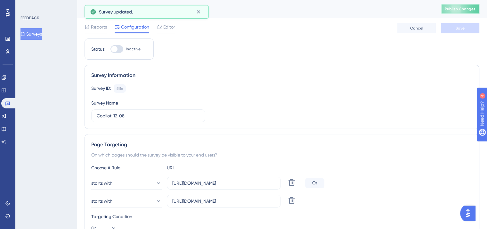
click at [468, 8] on span "Publish Changes" at bounding box center [460, 8] width 31 height 5
